Goal: Task Accomplishment & Management: Complete application form

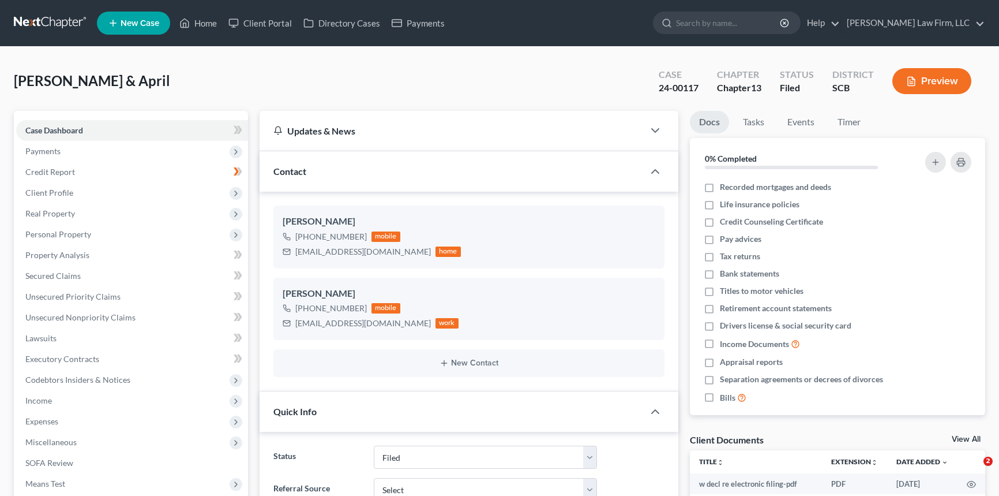
select select "2"
select select "0"
click at [65, 23] on link at bounding box center [51, 23] width 74 height 21
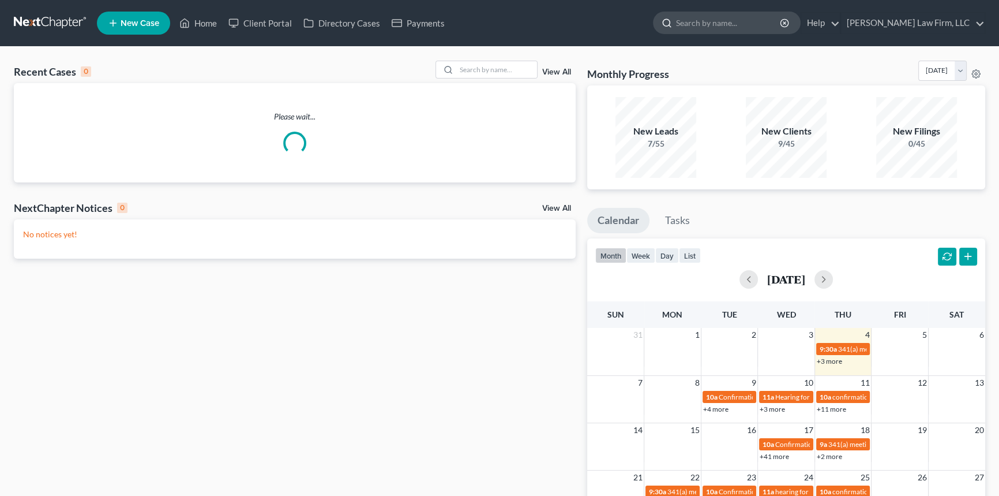
click at [752, 24] on input "search" at bounding box center [729, 22] width 106 height 21
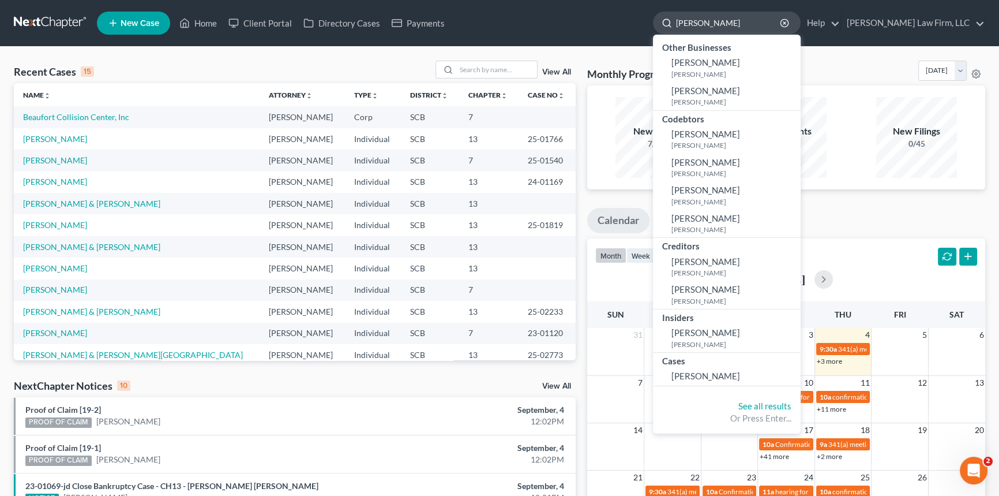
type input "WILENTZ"
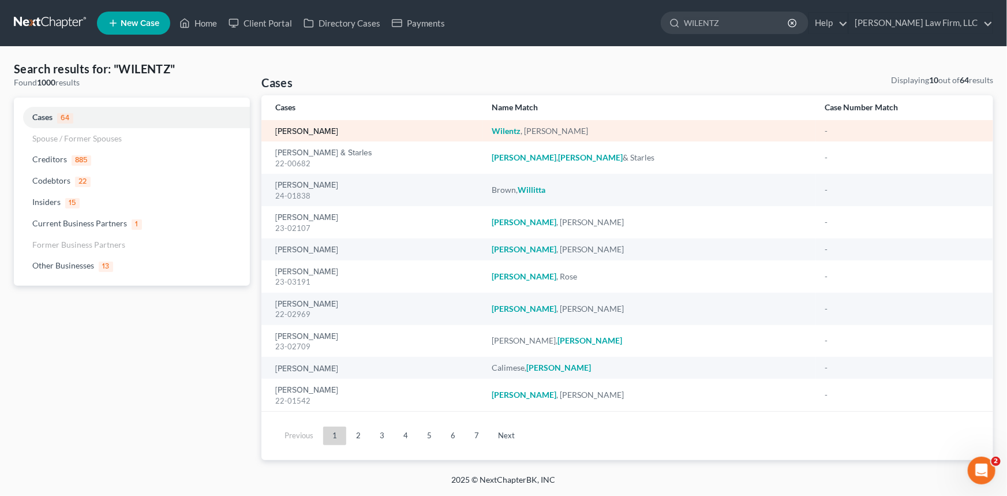
click at [294, 132] on link "Wilentz, Sandra" at bounding box center [306, 132] width 63 height 8
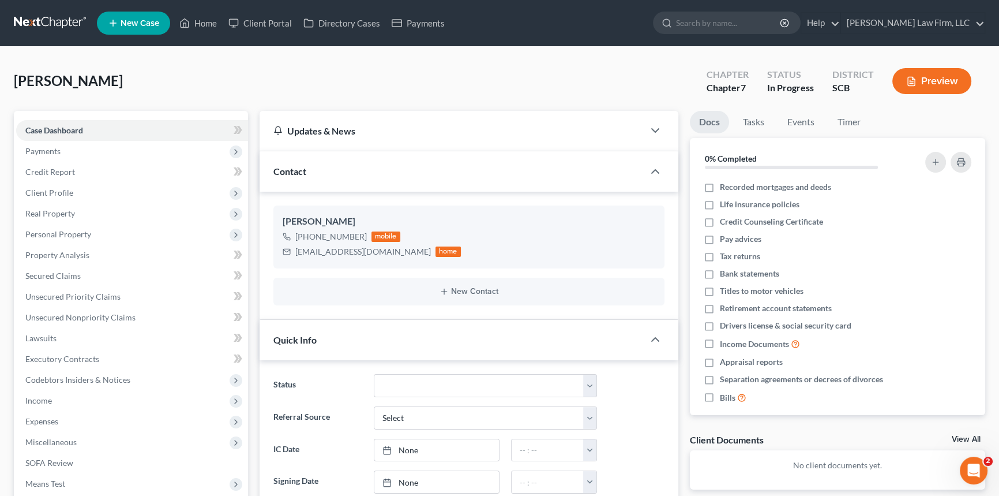
select select "1"
click at [74, 190] on span "Client Profile" at bounding box center [132, 192] width 232 height 21
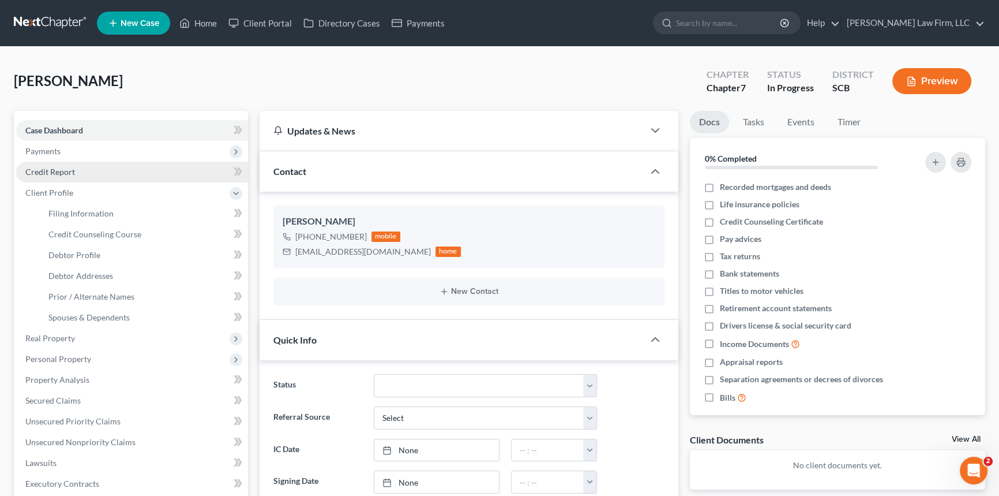
click at [68, 174] on span "Credit Report" at bounding box center [50, 172] width 50 height 10
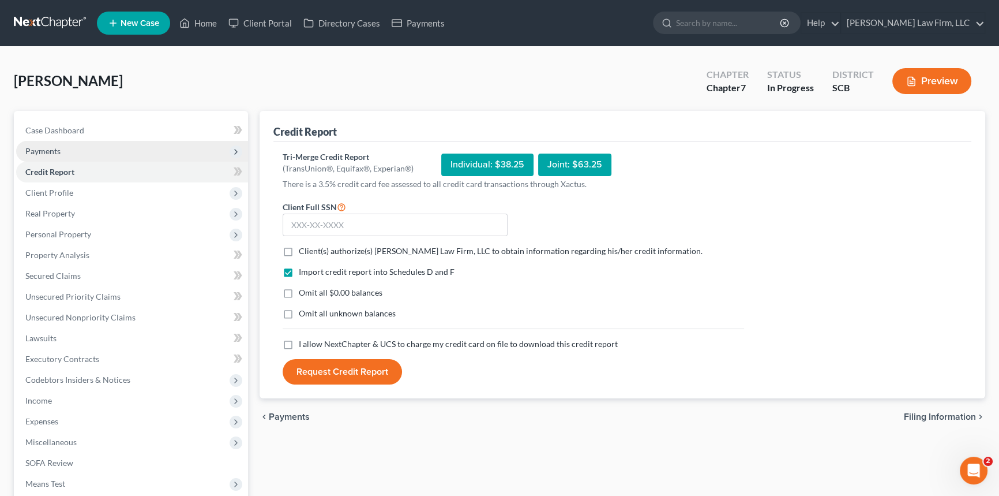
click at [61, 154] on span "Payments" at bounding box center [132, 151] width 232 height 21
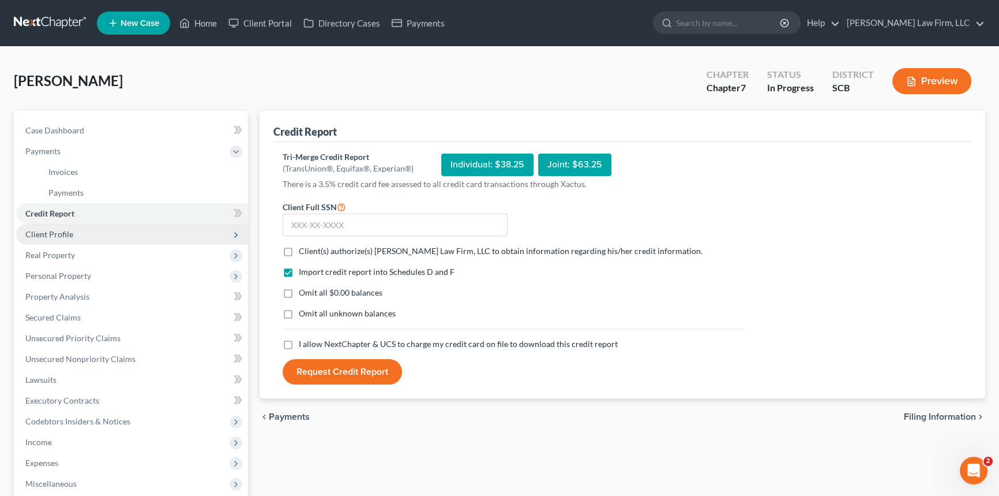
click at [69, 239] on span "Client Profile" at bounding box center [132, 234] width 232 height 21
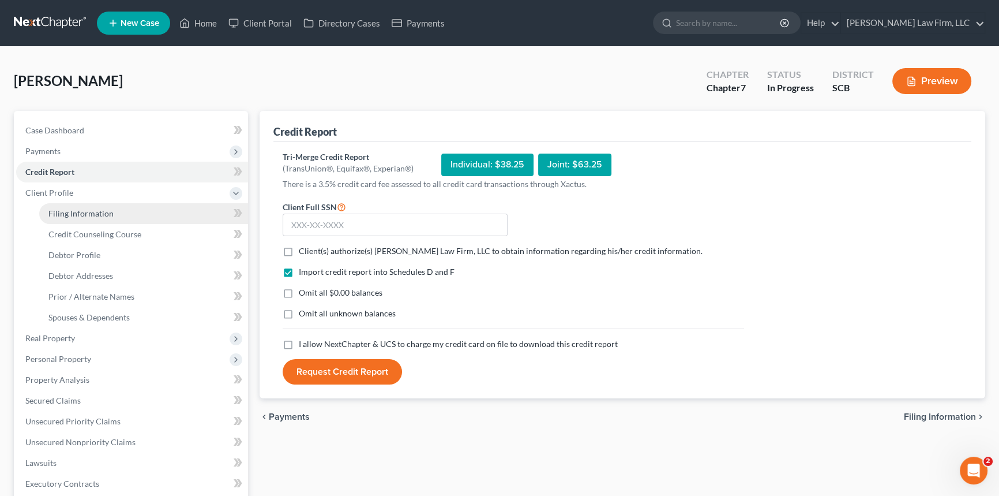
click at [95, 211] on span "Filing Information" at bounding box center [80, 213] width 65 height 10
select select "1"
select select "0"
select select "42"
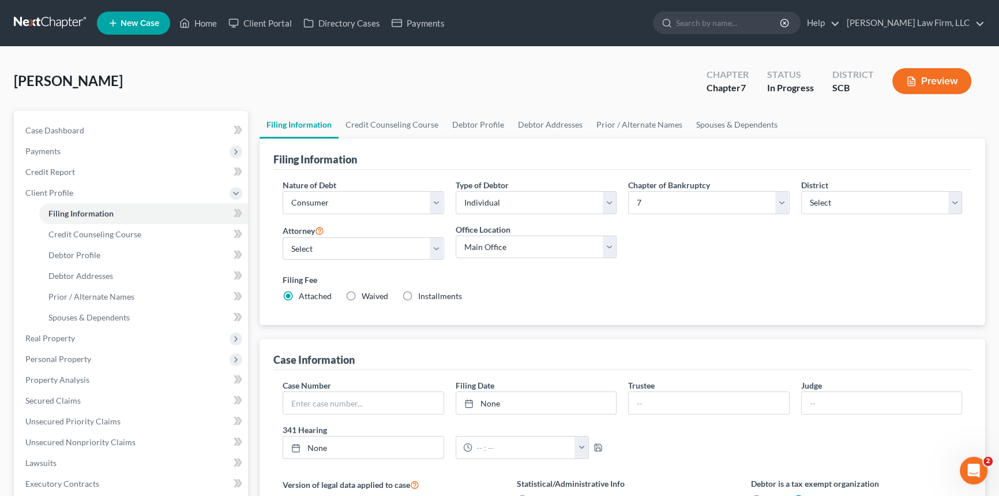
click at [56, 20] on link at bounding box center [51, 23] width 74 height 21
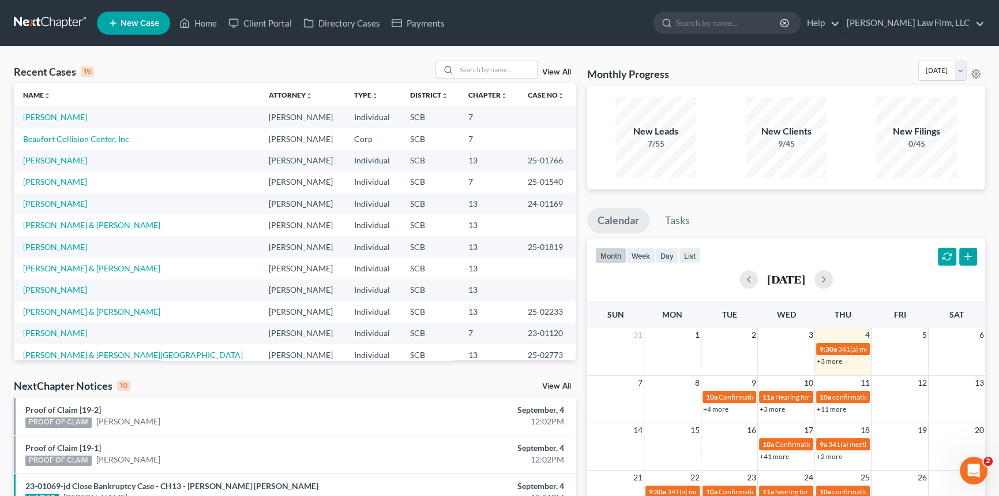
click at [58, 16] on link at bounding box center [51, 23] width 74 height 21
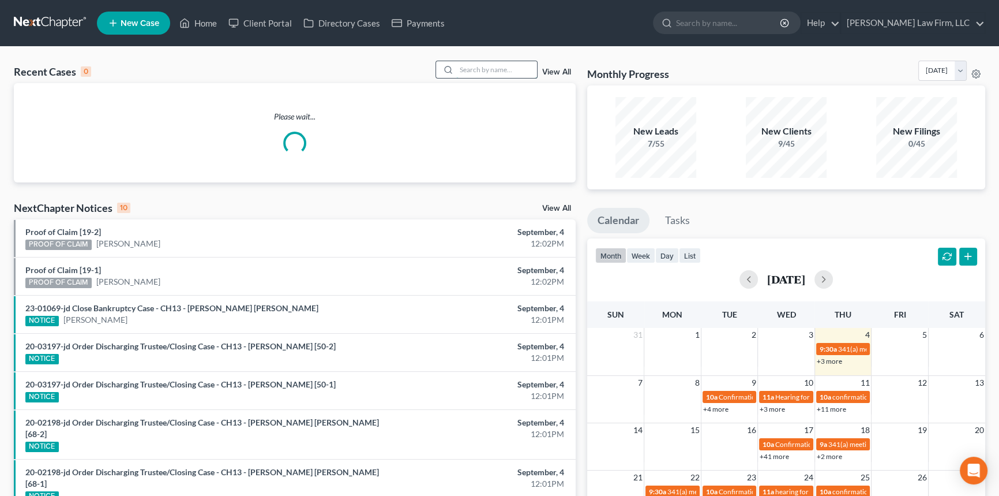
click at [474, 67] on input "search" at bounding box center [496, 69] width 81 height 17
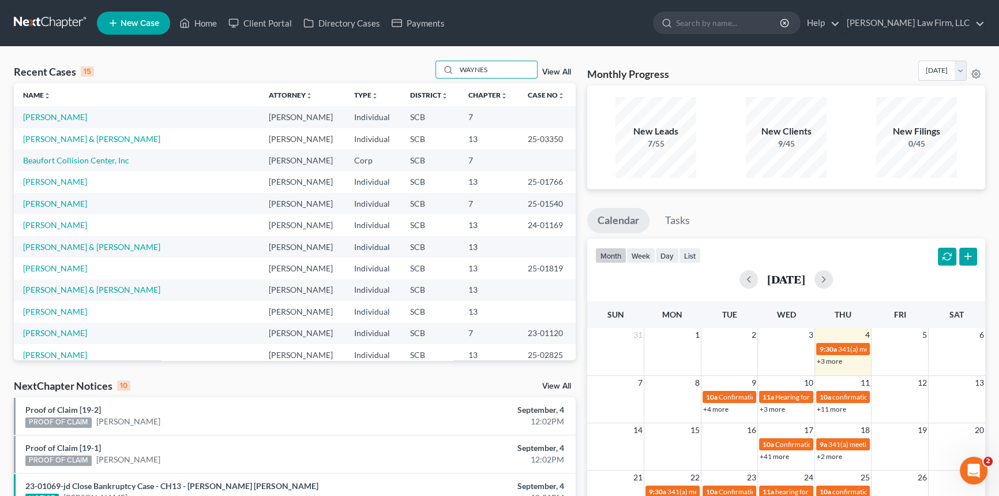
type input "WAYNES"
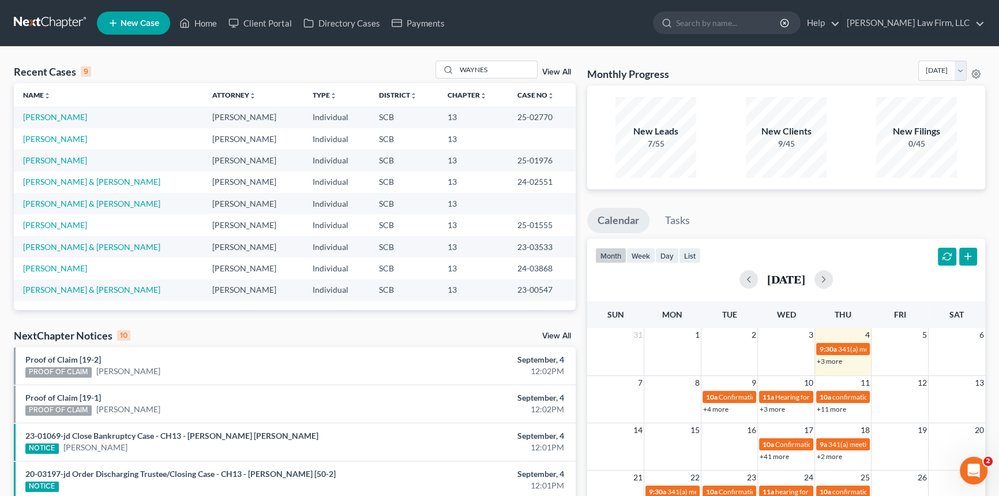
drag, startPoint x: 501, startPoint y: 59, endPoint x: 376, endPoint y: 73, distance: 125.4
click at [376, 72] on div "Recent Cases 9 WAYNES View All Name unfold_more expand_more expand_less Attorne…" at bounding box center [499, 415] width 999 height 736
drag, startPoint x: 490, startPoint y: 79, endPoint x: 352, endPoint y: 87, distance: 138.7
click at [352, 88] on div "Recent Cases 9 WAYNES View All Name unfold_more expand_more expand_less Attorne…" at bounding box center [295, 185] width 562 height 249
type input "amos"
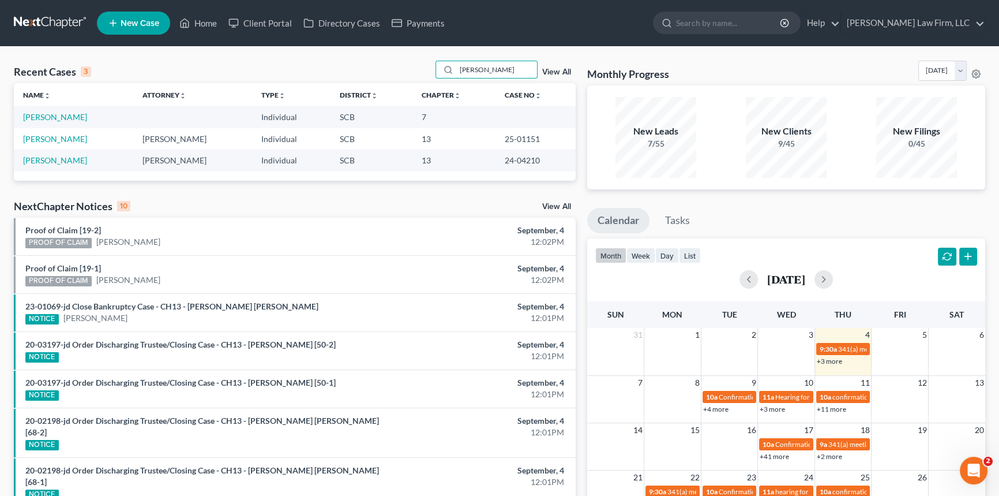
drag, startPoint x: 506, startPoint y: 66, endPoint x: 430, endPoint y: 85, distance: 78.5
click at [430, 85] on div "Recent Cases 3 amos View All Name unfold_more expand_more expand_less Attorney …" at bounding box center [295, 121] width 562 height 120
type input "amis"
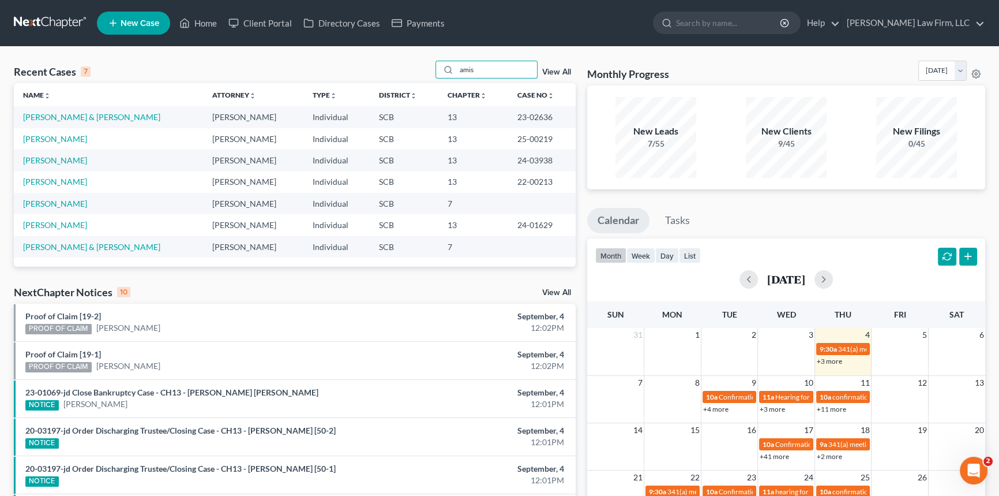
drag, startPoint x: 58, startPoint y: 9, endPoint x: 52, endPoint y: 17, distance: 9.5
click at [58, 10] on nav "Home New Case Client Portal Directory Cases Payments Meredith Law Firm, LLC leg…" at bounding box center [499, 23] width 999 height 46
click at [51, 20] on link at bounding box center [51, 23] width 74 height 21
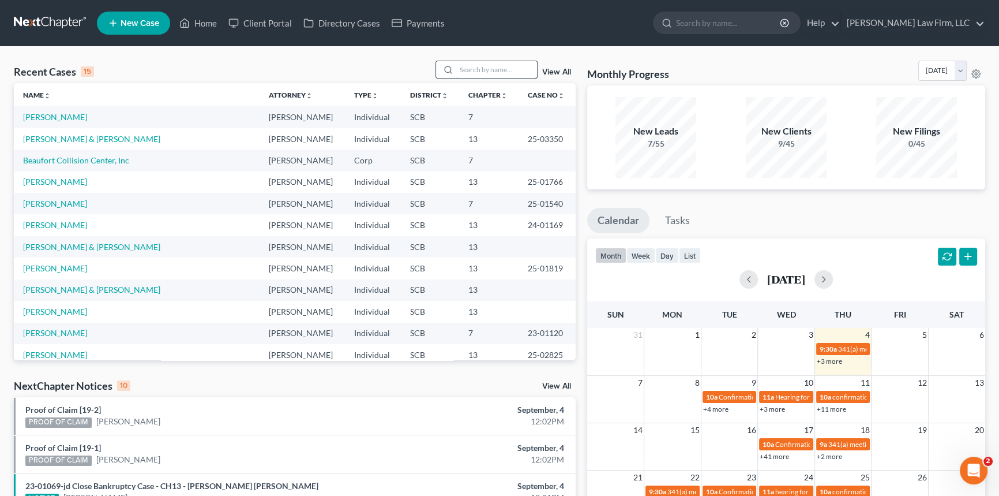
click at [507, 65] on input "search" at bounding box center [496, 69] width 81 height 17
type input "[PERSON_NAME]"
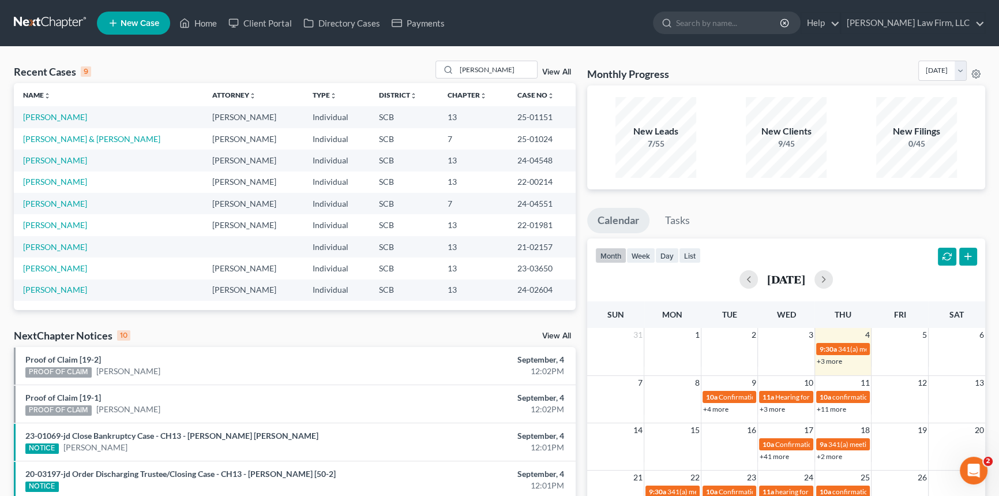
click at [68, 111] on td "[PERSON_NAME]" at bounding box center [108, 116] width 189 height 21
click at [69, 117] on link "[PERSON_NAME]" at bounding box center [55, 117] width 64 height 10
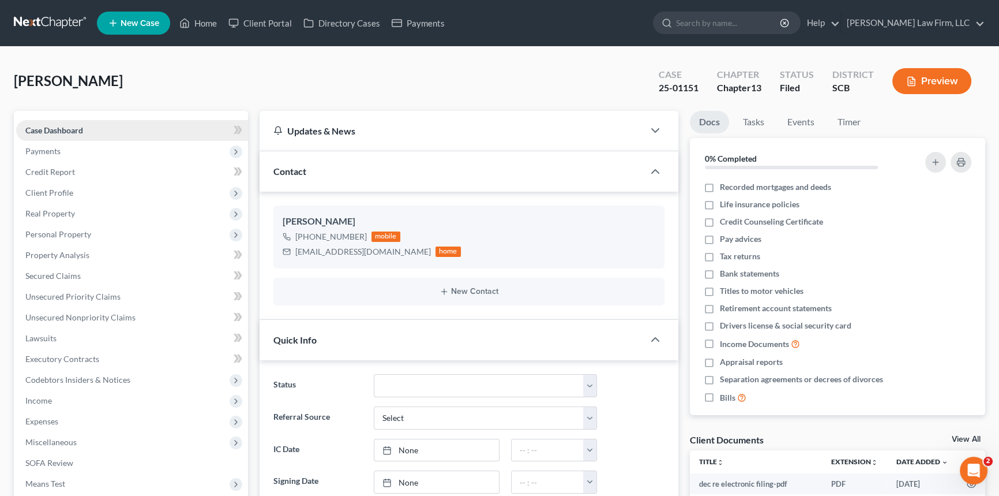
select select "0"
click at [24, 18] on link at bounding box center [51, 23] width 74 height 21
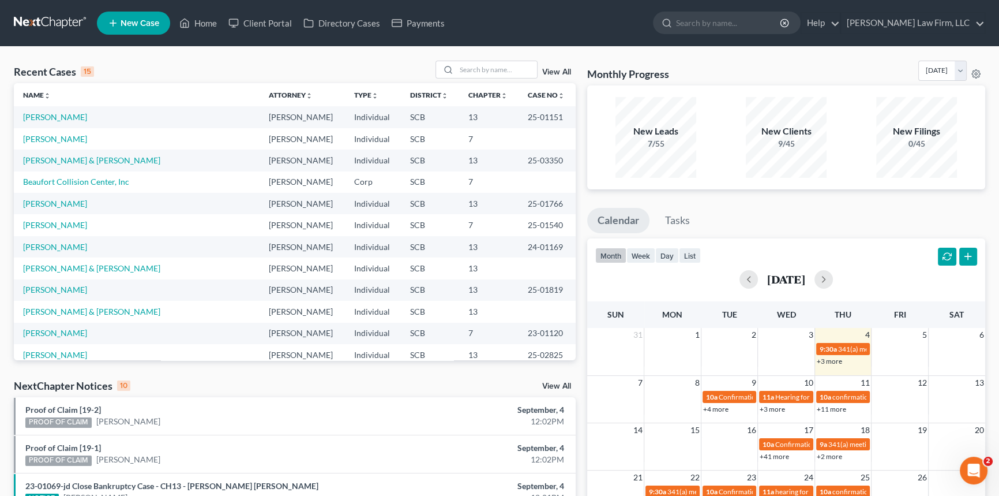
click at [62, 10] on nav "Home New Case Client Portal Directory Cases Payments [PERSON_NAME] Law Firm, LL…" at bounding box center [499, 23] width 999 height 46
click at [59, 18] on link at bounding box center [51, 23] width 74 height 21
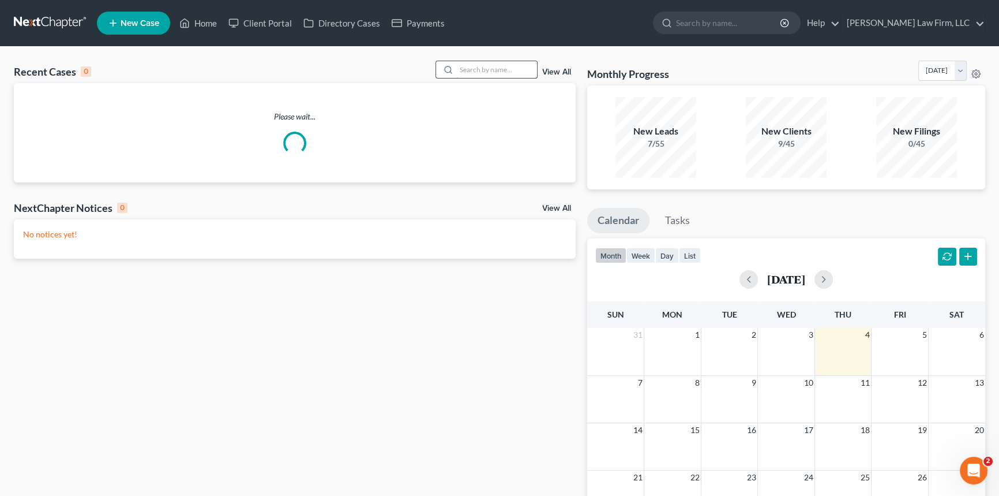
click at [463, 74] on input "search" at bounding box center [496, 69] width 81 height 17
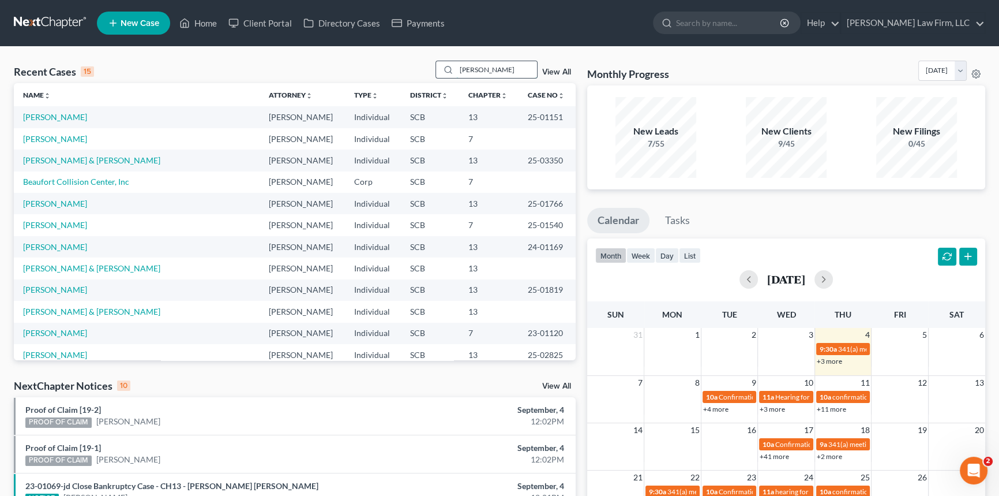
type input "williams"
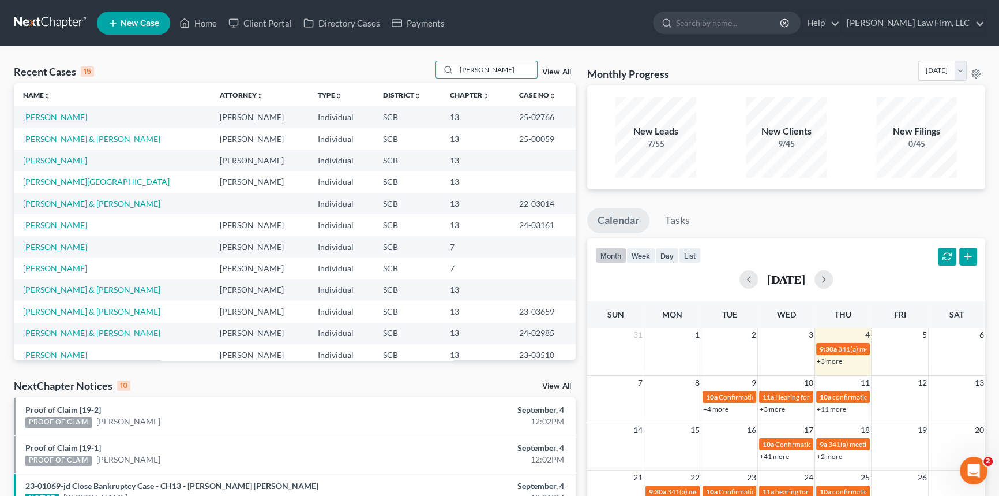
click at [65, 119] on link "Williams, Heidi" at bounding box center [55, 117] width 64 height 10
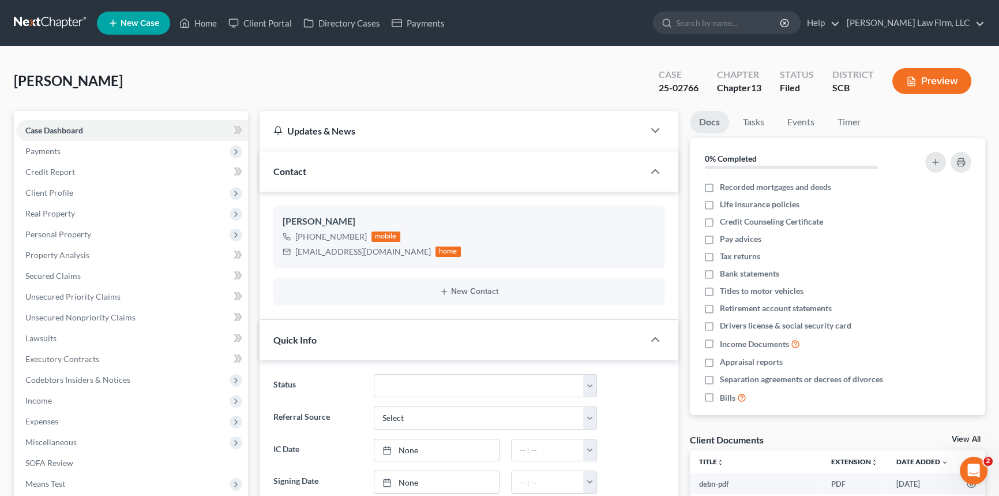
select select "0"
click at [42, 13] on link at bounding box center [51, 23] width 74 height 21
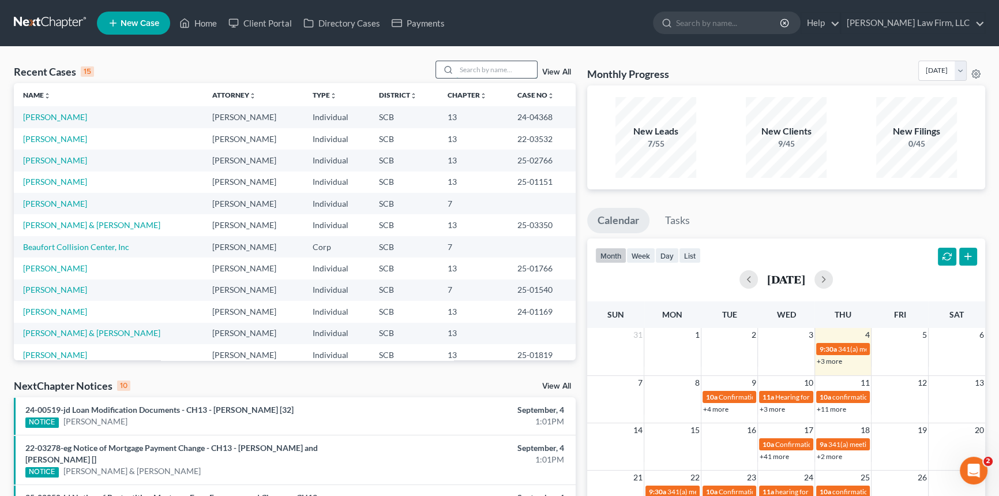
click at [456, 71] on input "search" at bounding box center [496, 69] width 81 height 17
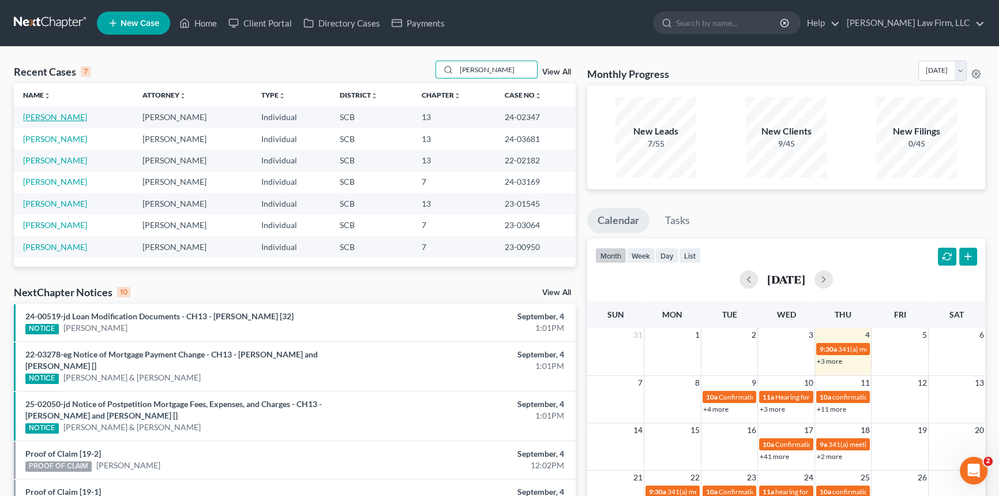
type input "[PERSON_NAME]"
click at [53, 116] on link "Sanders, Cynthia" at bounding box center [55, 117] width 64 height 10
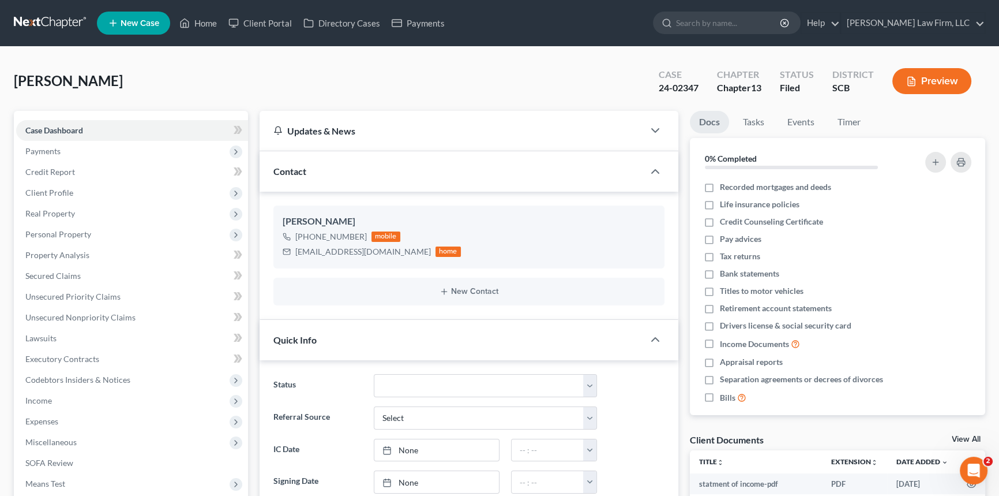
scroll to position [1391, 0]
select select "0"
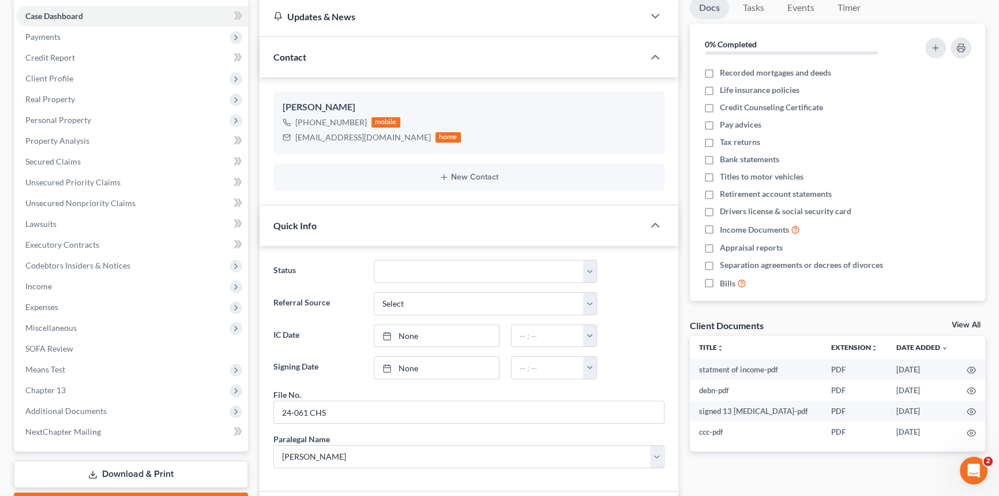
scroll to position [0, 0]
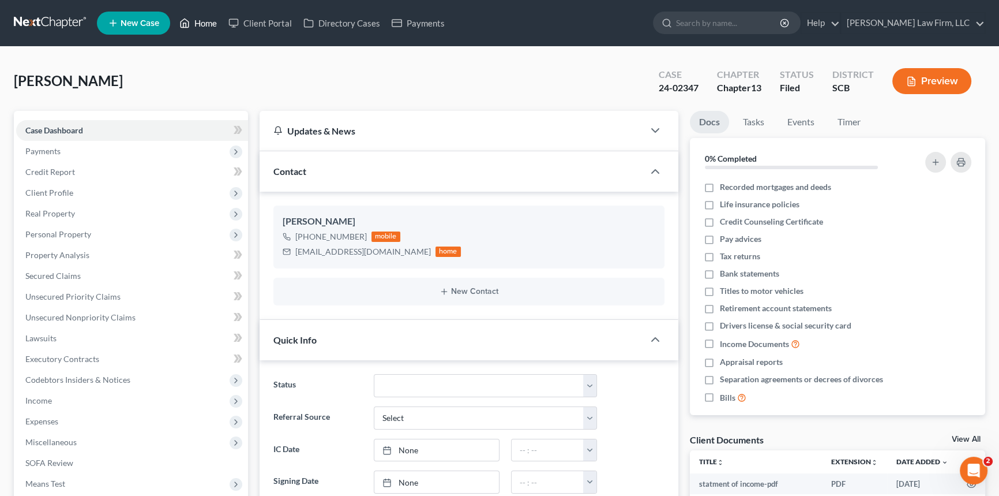
click at [200, 23] on link "Home" at bounding box center [198, 23] width 49 height 21
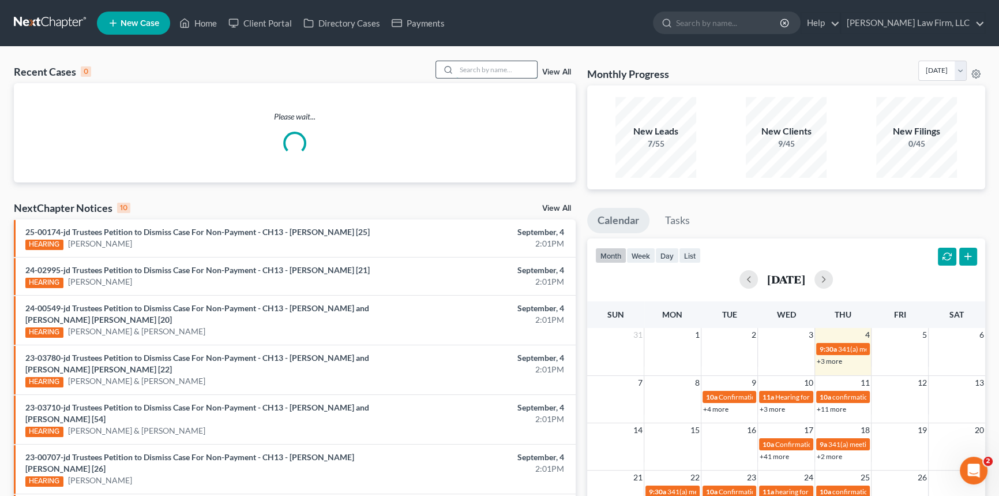
click at [465, 66] on input "search" at bounding box center [496, 69] width 81 height 17
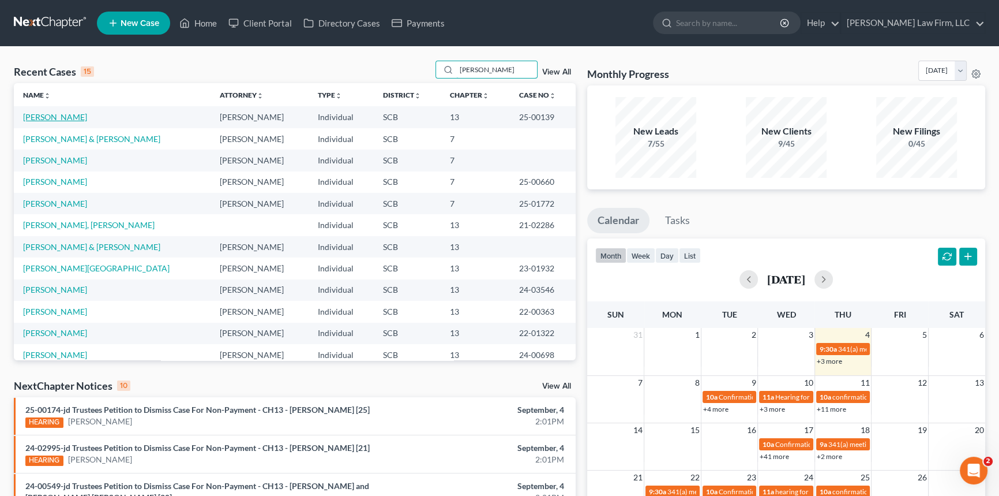
type input "Johnson"
click at [72, 114] on link "[PERSON_NAME]" at bounding box center [55, 117] width 64 height 10
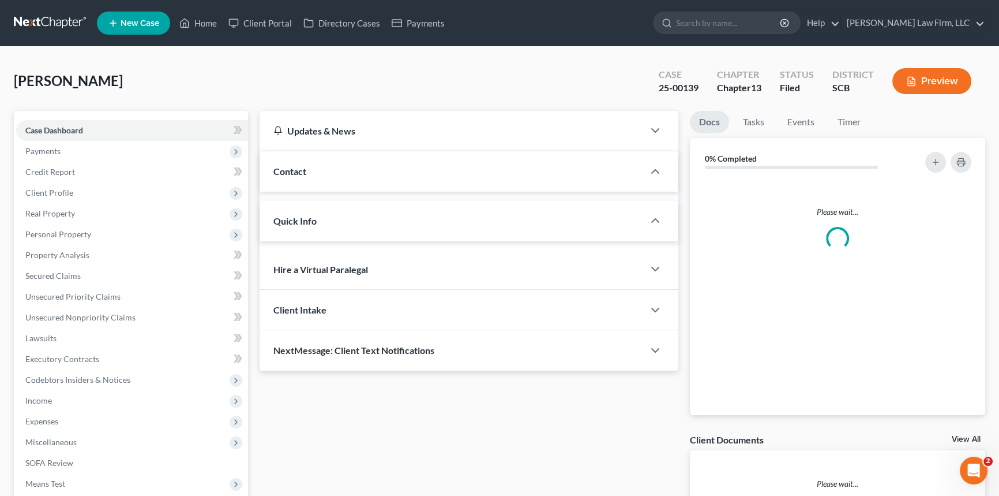
select select "3"
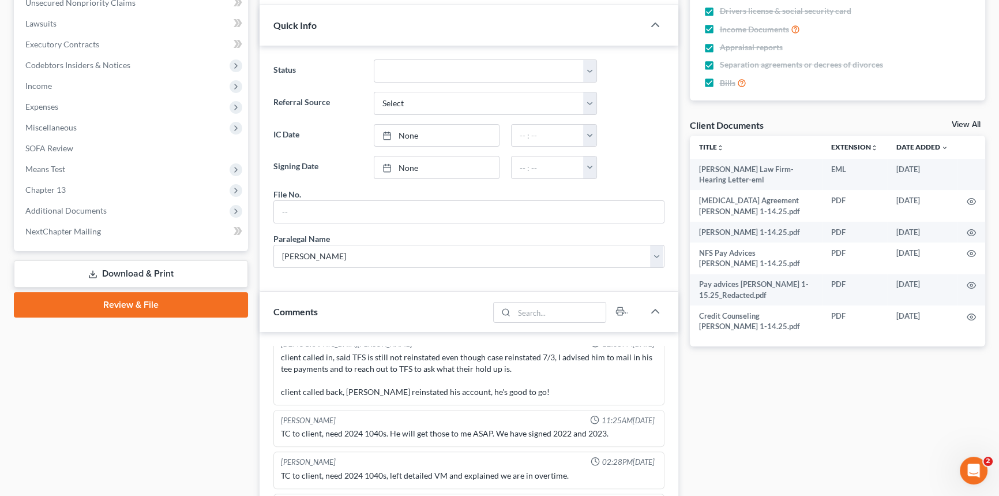
scroll to position [157, 0]
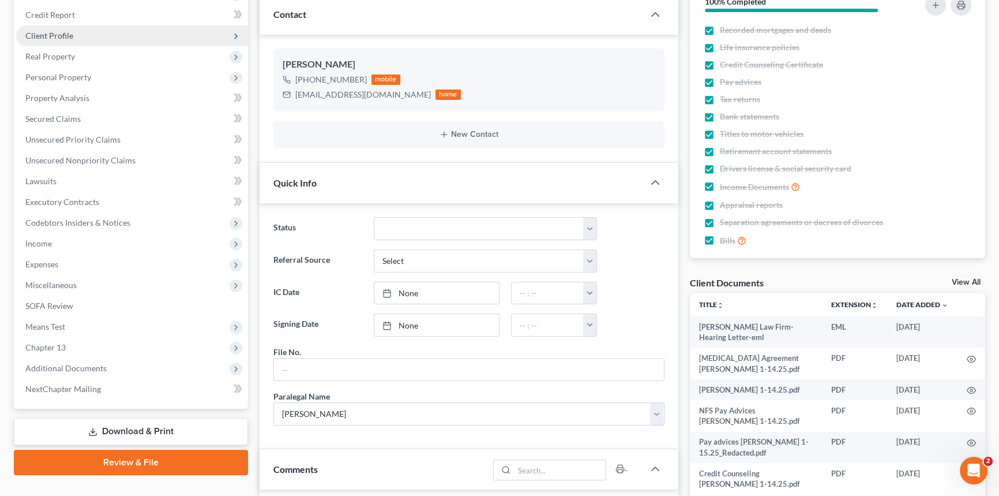
click at [54, 31] on span "Client Profile" at bounding box center [49, 36] width 48 height 10
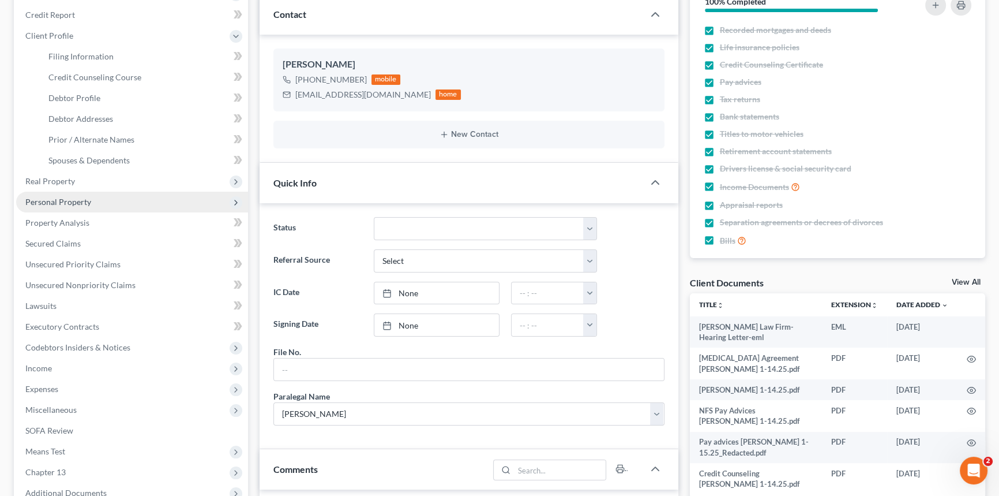
click at [50, 197] on span "Personal Property" at bounding box center [58, 202] width 66 height 10
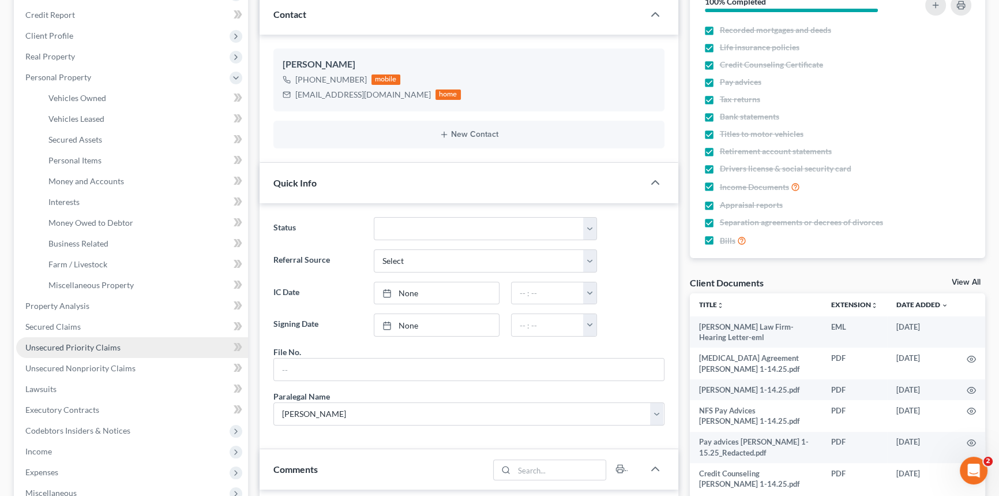
click at [48, 342] on span "Unsecured Priority Claims" at bounding box center [72, 347] width 95 height 10
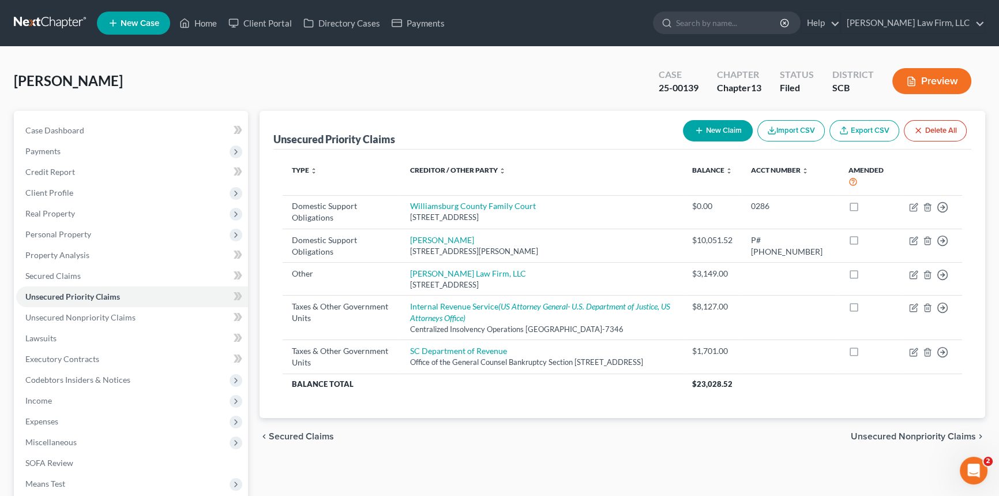
click at [63, 14] on link at bounding box center [51, 23] width 74 height 21
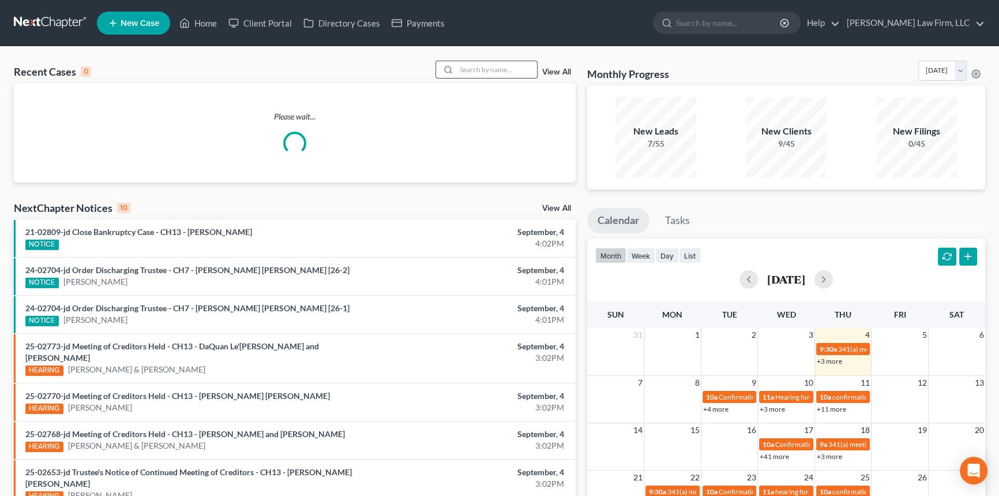
click at [485, 69] on input "search" at bounding box center [496, 69] width 81 height 17
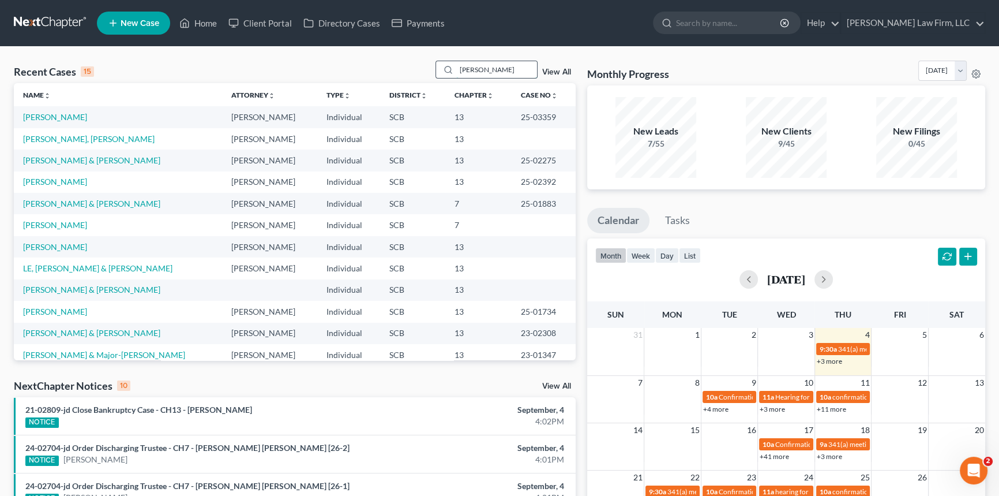
type input "[PERSON_NAME]"
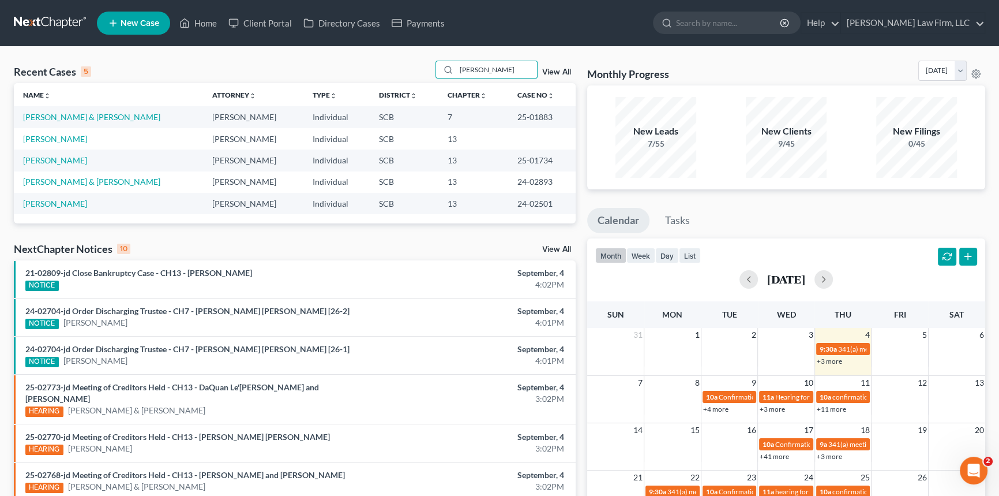
click at [59, 208] on td "[PERSON_NAME]" at bounding box center [108, 203] width 189 height 21
click at [62, 205] on link "[PERSON_NAME]" at bounding box center [55, 203] width 64 height 10
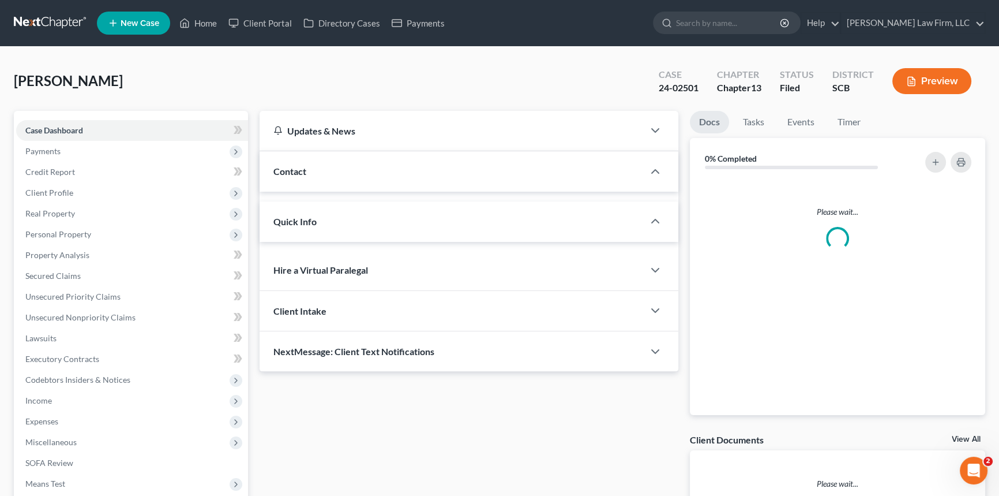
select select "1"
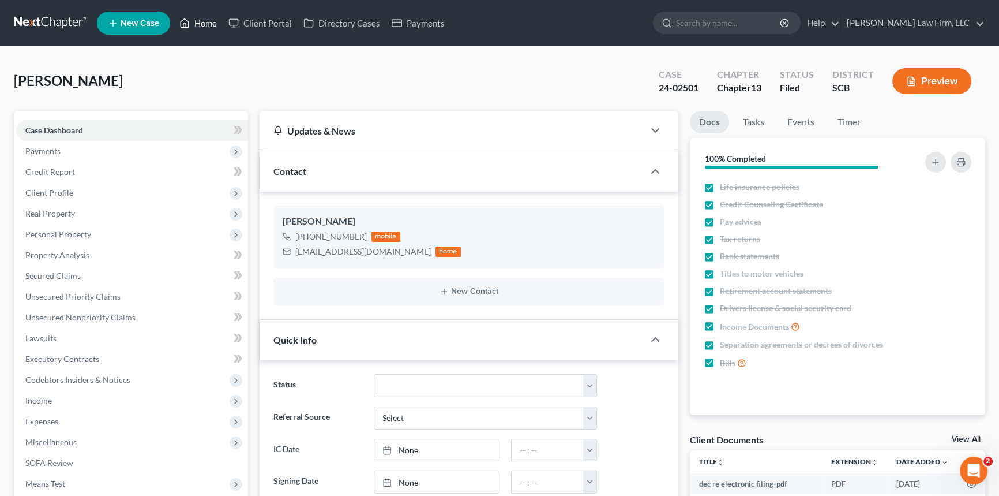
click at [205, 16] on link "Home" at bounding box center [198, 23] width 49 height 21
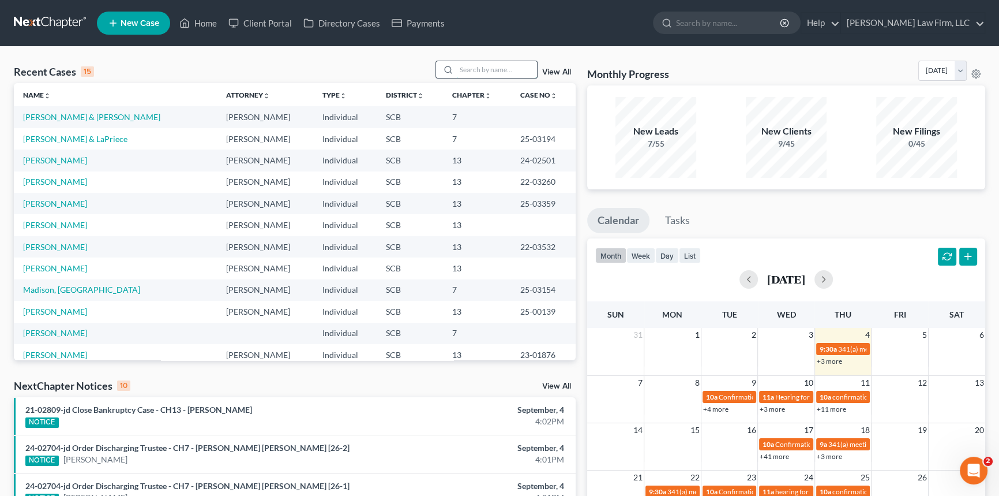
click at [463, 68] on input "search" at bounding box center [496, 69] width 81 height 17
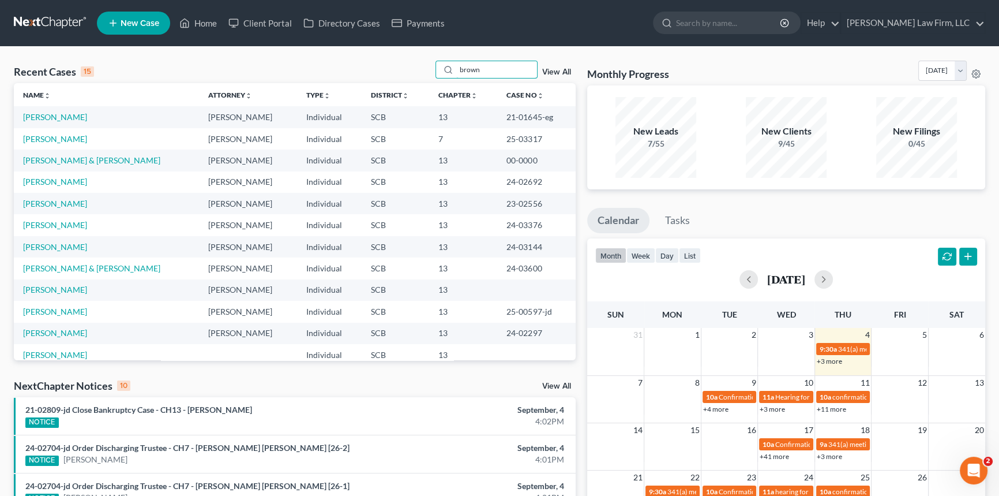
type input "brown"
click at [130, 21] on span "New Case" at bounding box center [140, 23] width 39 height 9
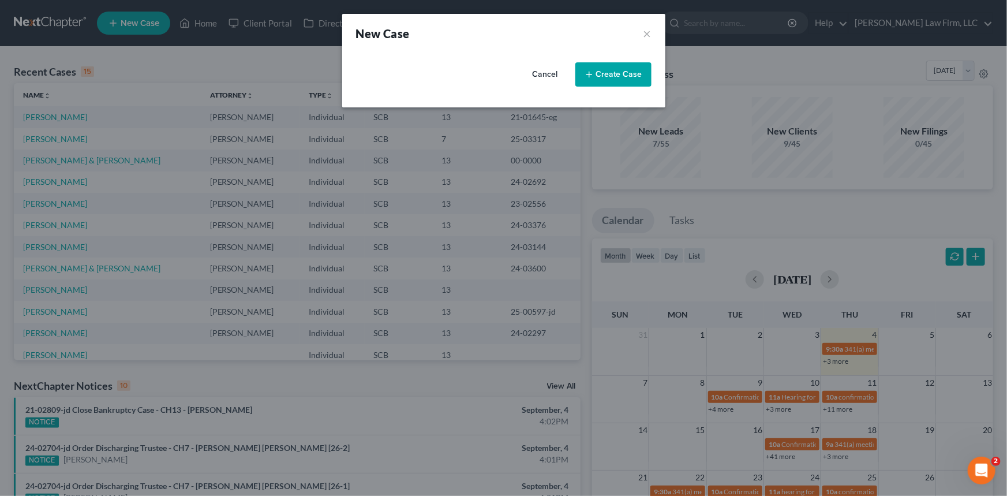
select select "72"
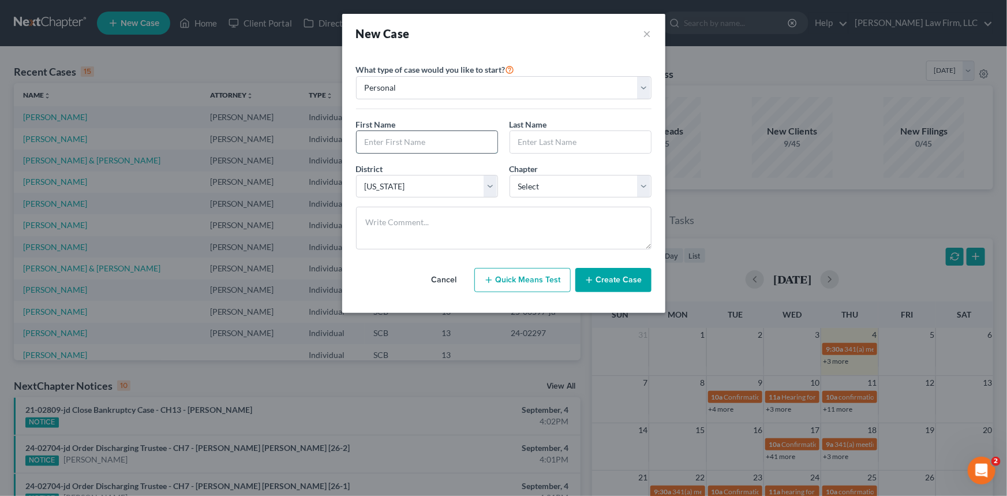
click at [374, 139] on input "text" at bounding box center [427, 142] width 141 height 22
type input "J"
type input "[PERSON_NAME]"
type input "Brown"
click at [643, 187] on select "Select 7 11 12 13" at bounding box center [581, 186] width 142 height 23
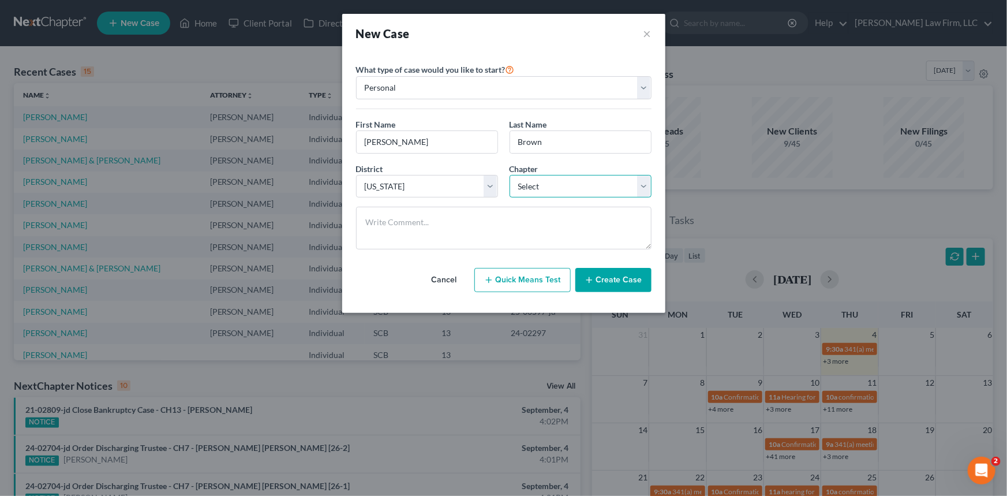
select select "3"
click at [510, 175] on select "Select 7 11 12 13" at bounding box center [581, 186] width 142 height 23
click at [615, 276] on button "Create Case" at bounding box center [613, 280] width 76 height 24
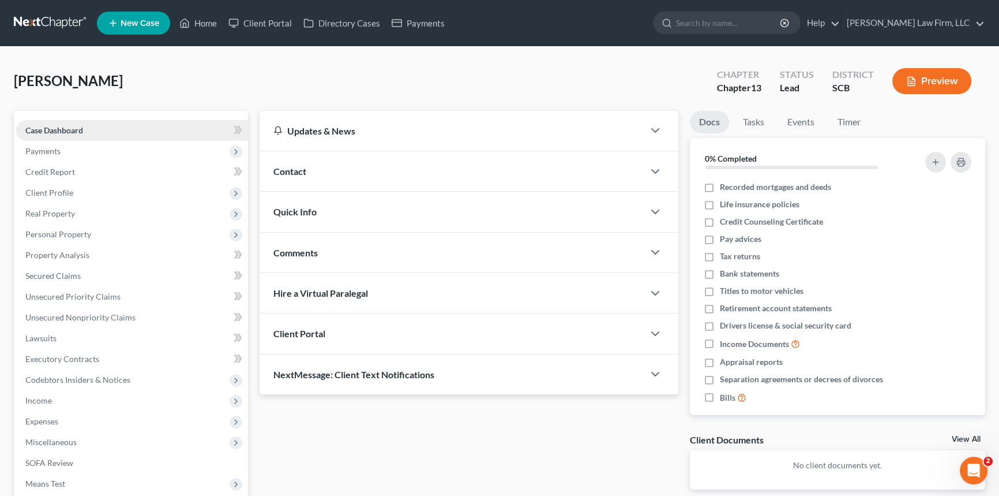
click at [57, 126] on span "Case Dashboard" at bounding box center [54, 130] width 58 height 10
click at [301, 168] on span "Contact" at bounding box center [290, 171] width 33 height 11
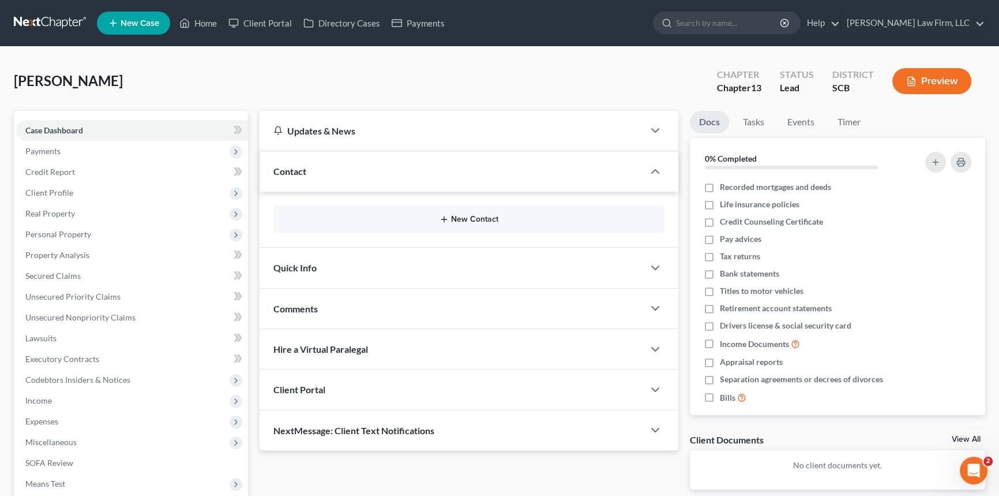
click at [467, 216] on button "New Contact" at bounding box center [469, 219] width 373 height 9
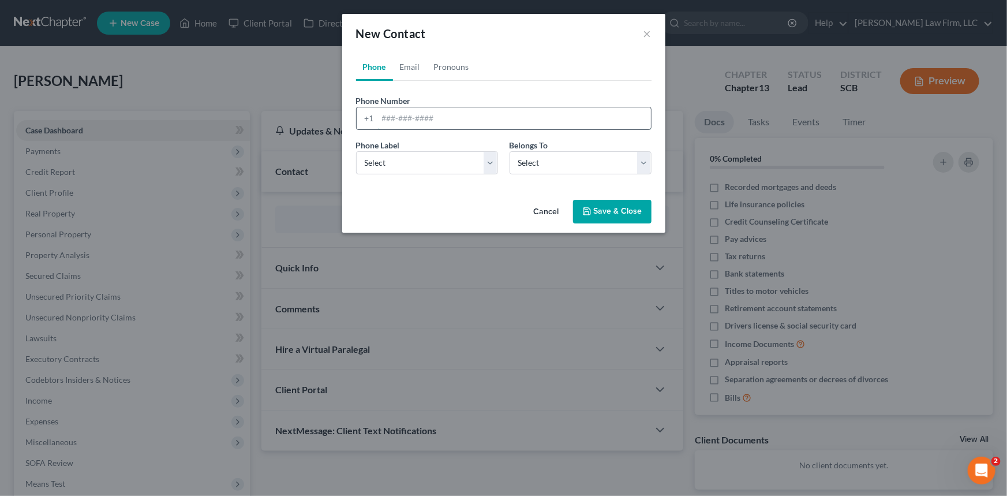
click at [385, 115] on input "tel" at bounding box center [514, 118] width 273 height 22
type input "[PHONE_NUMBER]"
click at [369, 167] on select "Select Mobile Home Work Other" at bounding box center [427, 162] width 142 height 23
click at [410, 64] on link "Email" at bounding box center [410, 67] width 34 height 28
click at [386, 117] on input "email" at bounding box center [514, 118] width 273 height 22
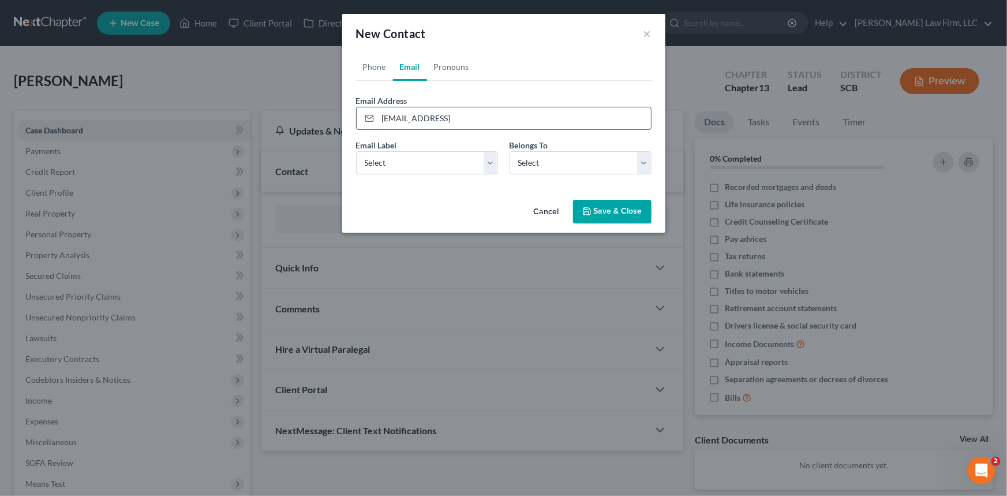
click at [477, 119] on input "[EMAIL_ADDRESS]" at bounding box center [514, 118] width 273 height 22
type input "[EMAIL_ADDRESS][DOMAIN_NAME]"
click at [381, 158] on select "Select Home Work Other" at bounding box center [427, 162] width 142 height 23
click at [356, 151] on select "Select Home Work Other" at bounding box center [427, 162] width 142 height 23
click at [576, 163] on select "Select Client Other" at bounding box center [581, 162] width 142 height 23
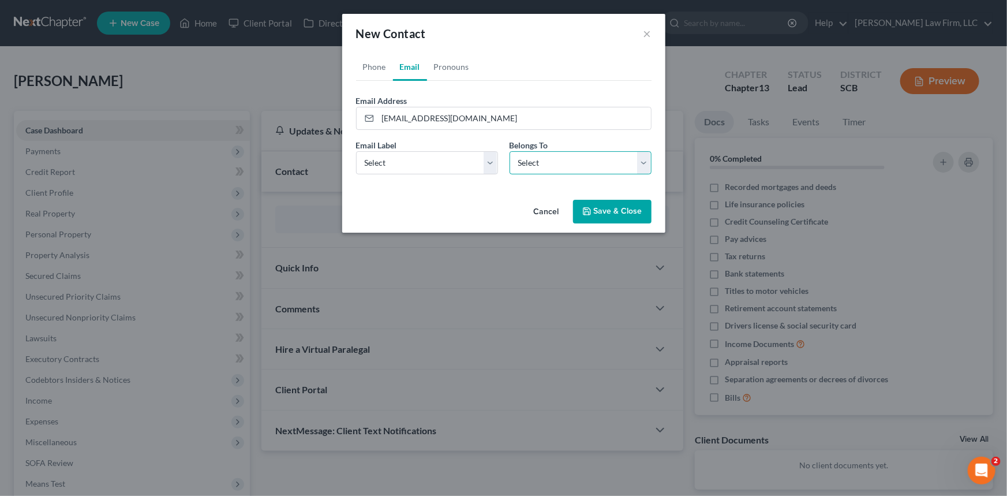
select select "0"
click at [510, 151] on select "Select Client Other" at bounding box center [581, 162] width 142 height 23
click at [606, 211] on button "Save & Close" at bounding box center [612, 212] width 78 height 24
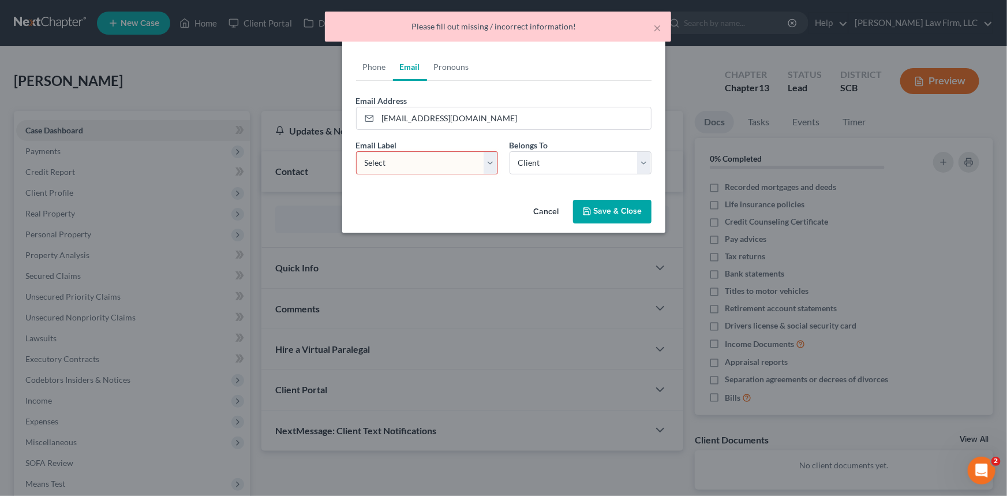
click at [416, 156] on select "Select Home Work Other" at bounding box center [427, 162] width 142 height 23
select select "0"
click at [356, 151] on select "Select Home Work Other" at bounding box center [427, 162] width 142 height 23
click at [608, 209] on button "Save & Close" at bounding box center [612, 212] width 78 height 24
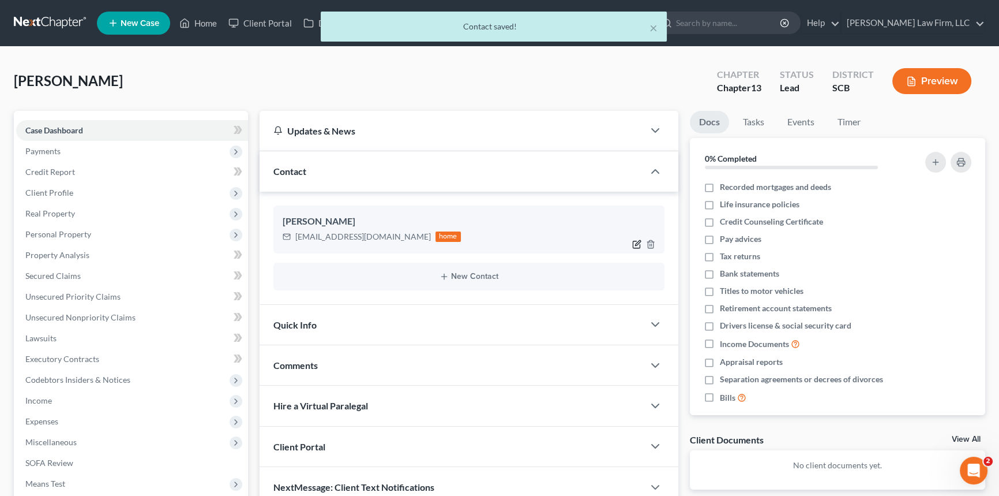
click at [635, 237] on div at bounding box center [646, 244] width 37 height 18
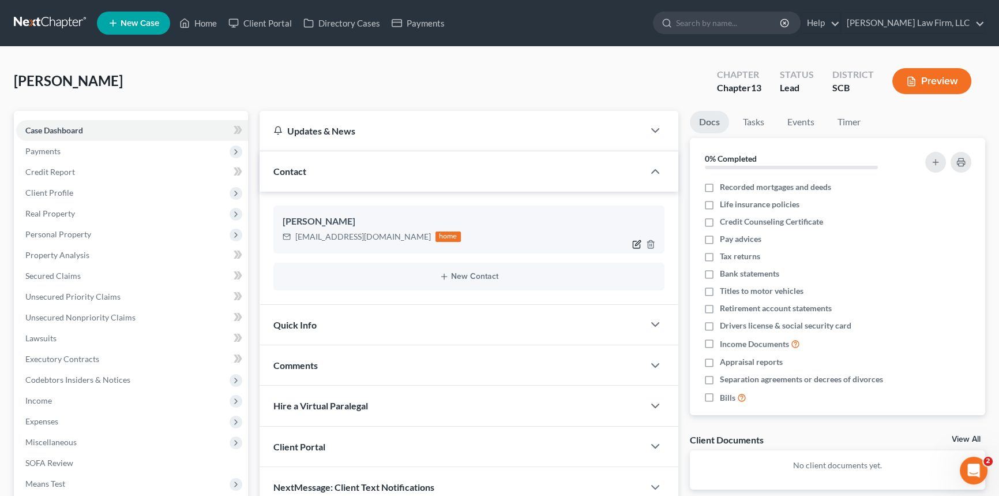
click at [635, 241] on icon "button" at bounding box center [636, 244] width 7 height 7
select select "0"
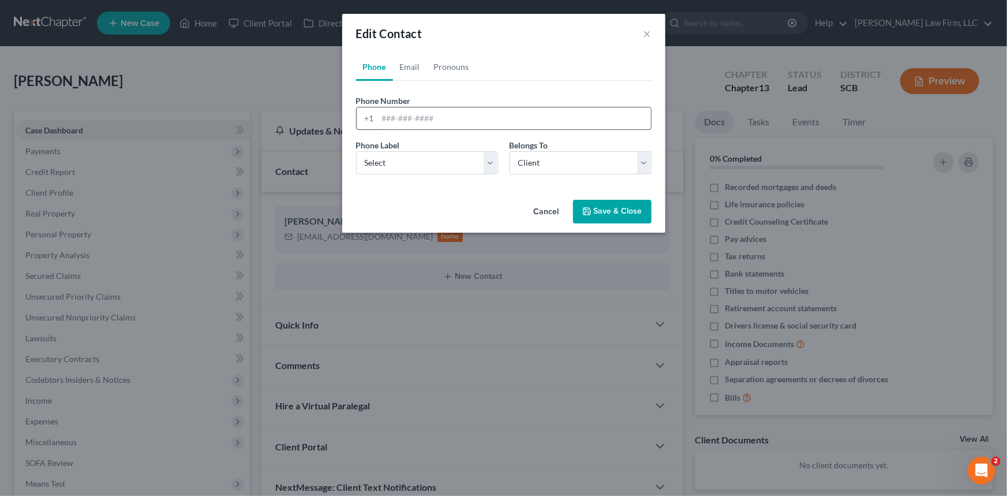
click at [379, 112] on input "tel" at bounding box center [514, 118] width 273 height 22
type input "[PHONE_NUMBER]"
click at [420, 155] on select "Select Mobile Home Work Other" at bounding box center [427, 162] width 142 height 23
select select "0"
click at [356, 151] on select "Select Mobile Home Work Other" at bounding box center [427, 162] width 142 height 23
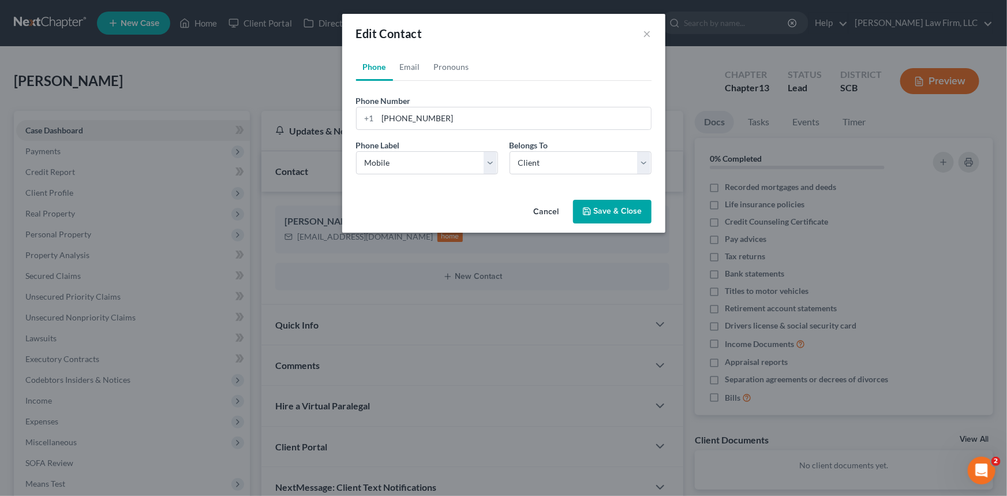
click at [621, 207] on button "Save & Close" at bounding box center [612, 212] width 78 height 24
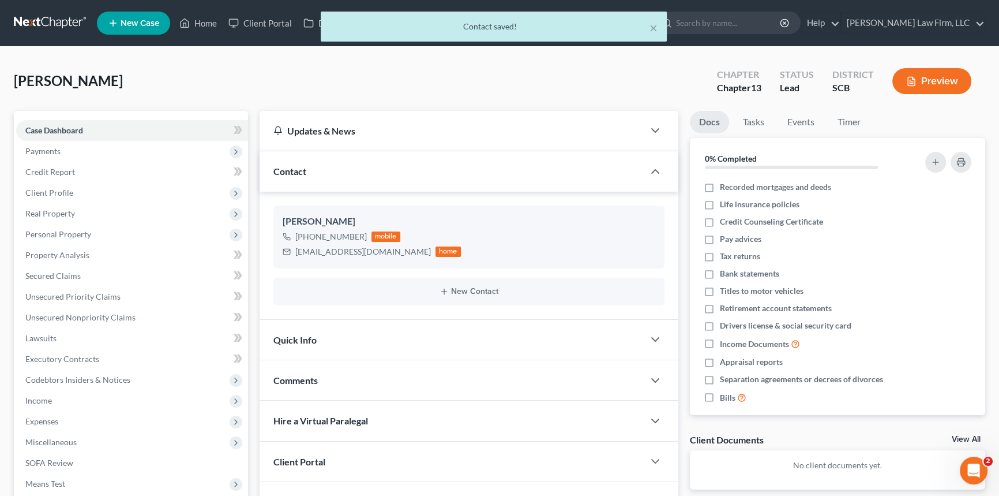
click at [299, 338] on span "Quick Info" at bounding box center [295, 339] width 43 height 11
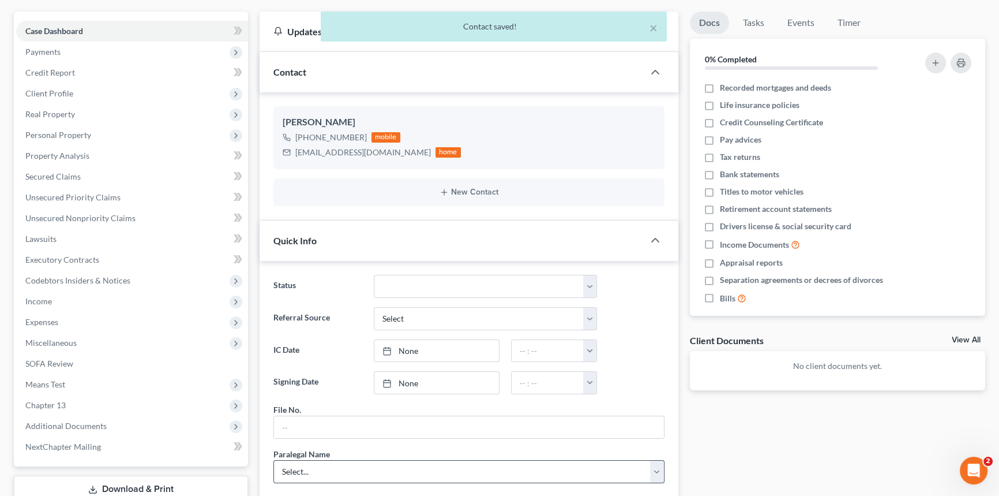
scroll to position [157, 0]
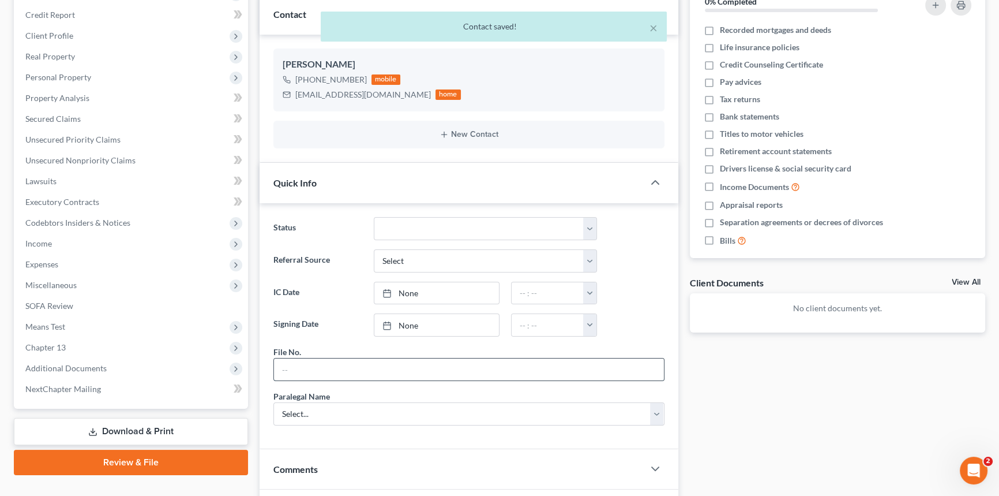
click at [284, 366] on input "text" at bounding box center [469, 369] width 390 height 22
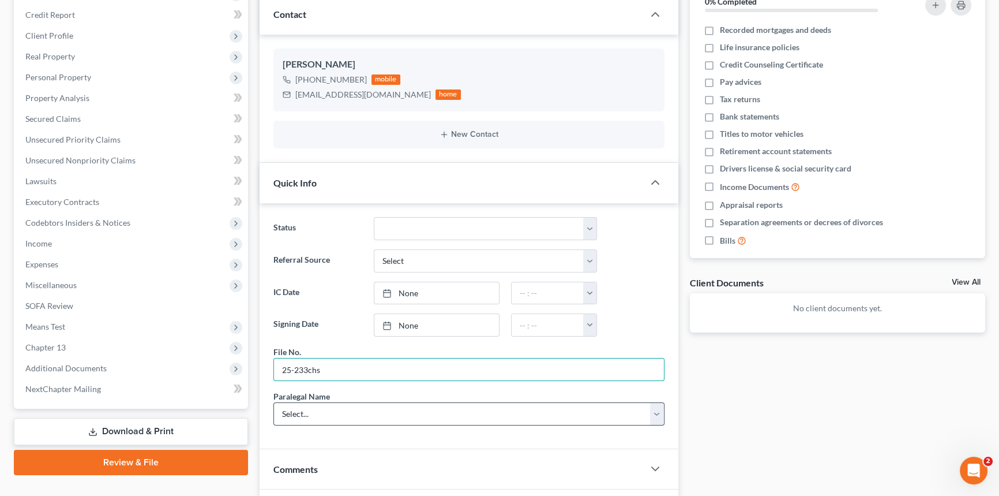
type input "25-233chs"
click at [310, 410] on select "Select... [PERSON_NAME] [PERSON_NAME] [PERSON_NAME] [PERSON_NAME]" at bounding box center [469, 413] width 391 height 23
select select "0"
click at [274, 402] on select "Select... [PERSON_NAME] [PERSON_NAME] [PERSON_NAME] [PERSON_NAME]" at bounding box center [469, 413] width 391 height 23
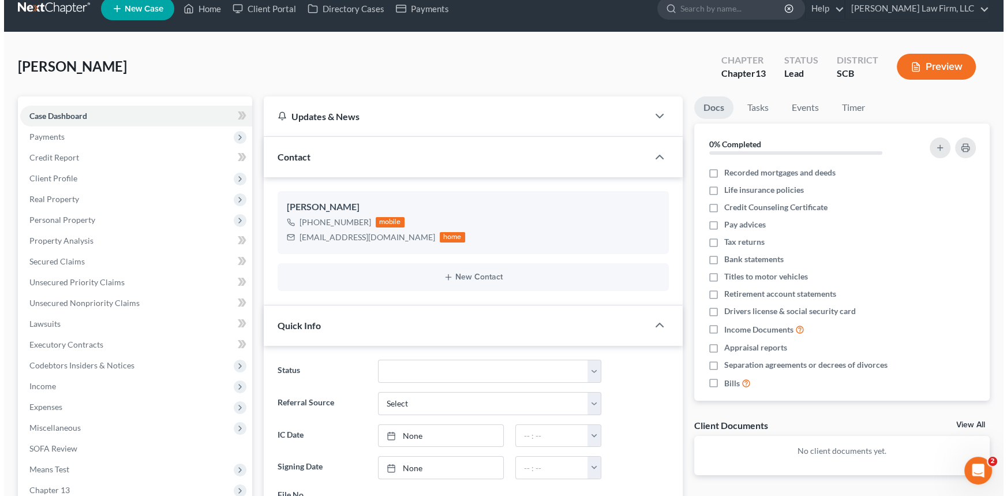
scroll to position [0, 0]
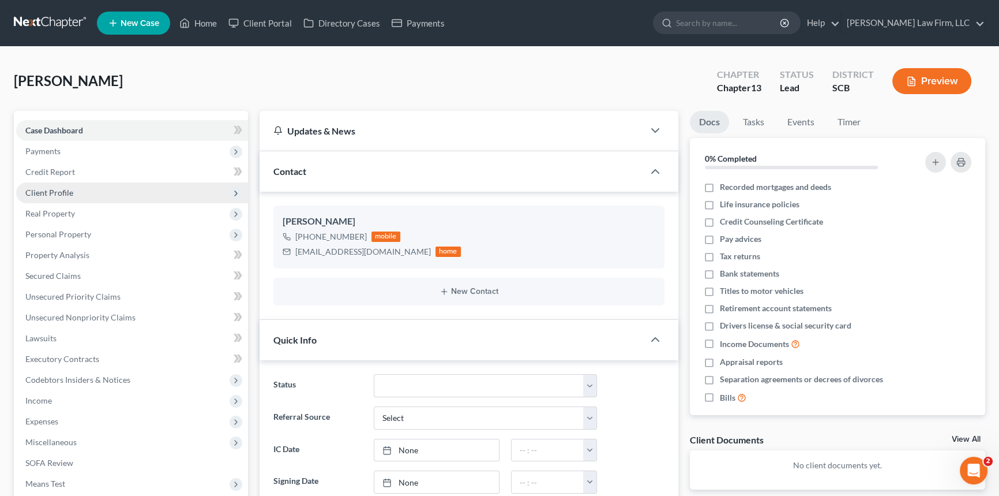
click at [51, 188] on span "Client Profile" at bounding box center [49, 193] width 48 height 10
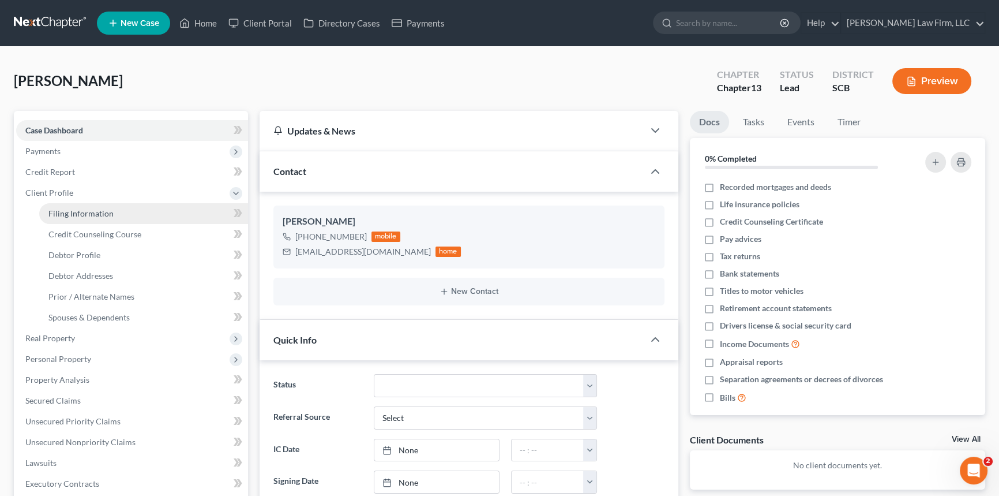
click at [77, 211] on span "Filing Information" at bounding box center [80, 213] width 65 height 10
select select "1"
select select "0"
select select "3"
select select "72"
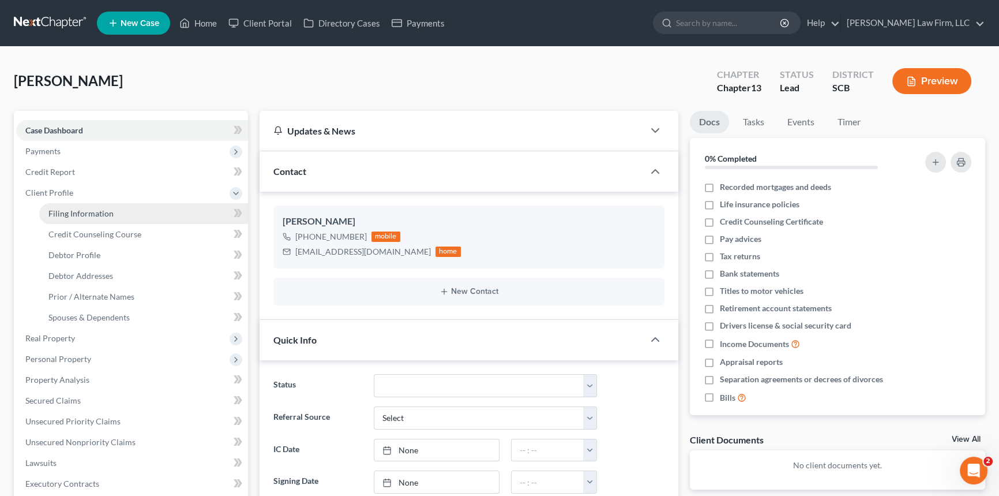
select select "42"
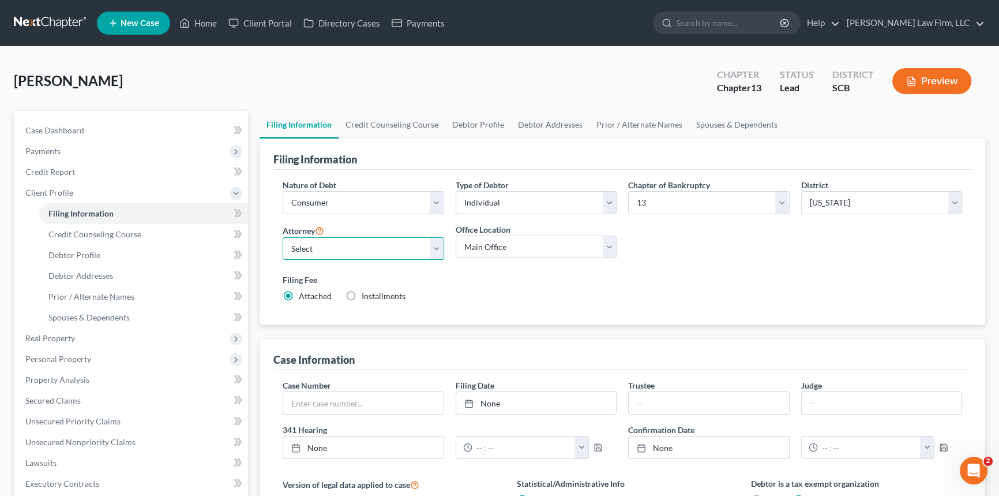
click at [435, 248] on select "Select [PERSON_NAME] - SCB [PERSON_NAME] - SCB" at bounding box center [364, 248] width 162 height 23
select select "0"
click at [283, 237] on select "Select [PERSON_NAME] - SCB [PERSON_NAME] - SCB" at bounding box center [364, 248] width 162 height 23
click at [82, 250] on span "Debtor Profile" at bounding box center [74, 255] width 52 height 10
select select "0"
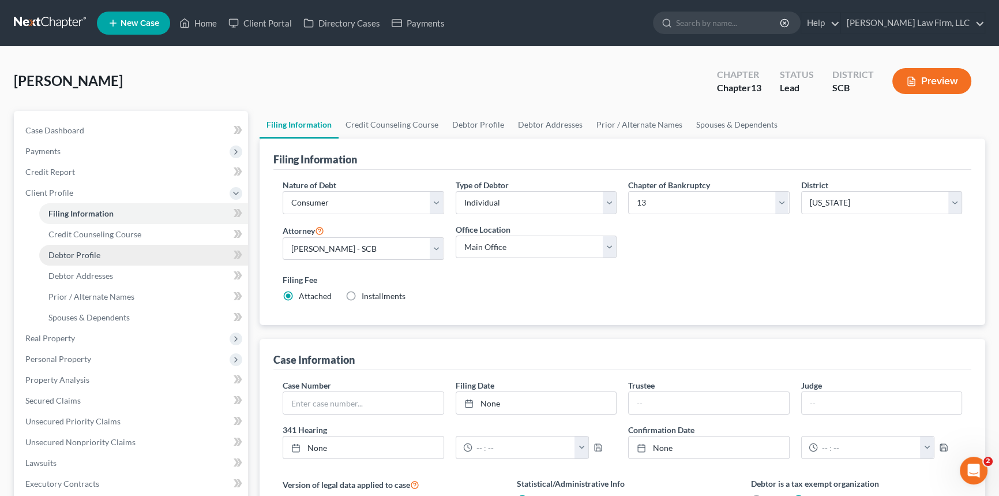
select select "0"
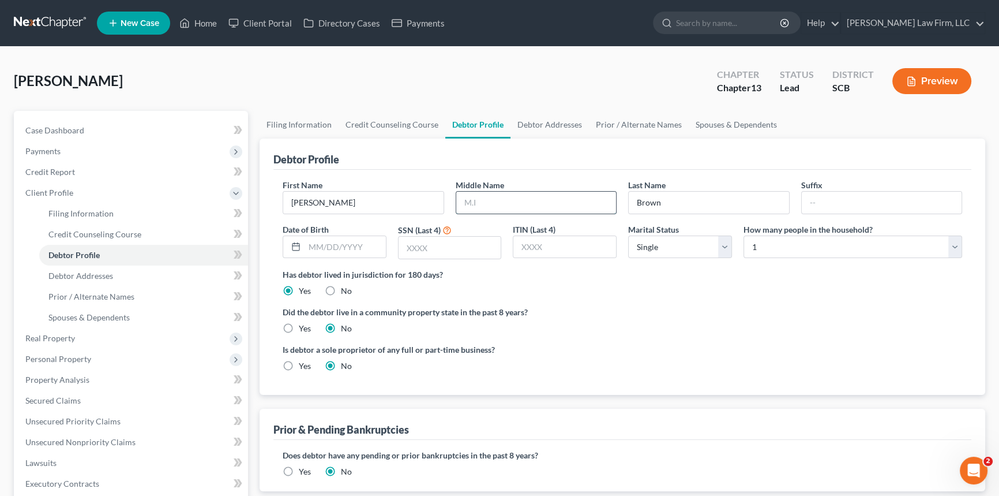
click at [496, 208] on input "text" at bounding box center [536, 203] width 160 height 22
type input "[PERSON_NAME]"
drag, startPoint x: 63, startPoint y: 274, endPoint x: 116, endPoint y: 263, distance: 54.2
click at [63, 274] on span "Debtor Addresses" at bounding box center [80, 276] width 65 height 10
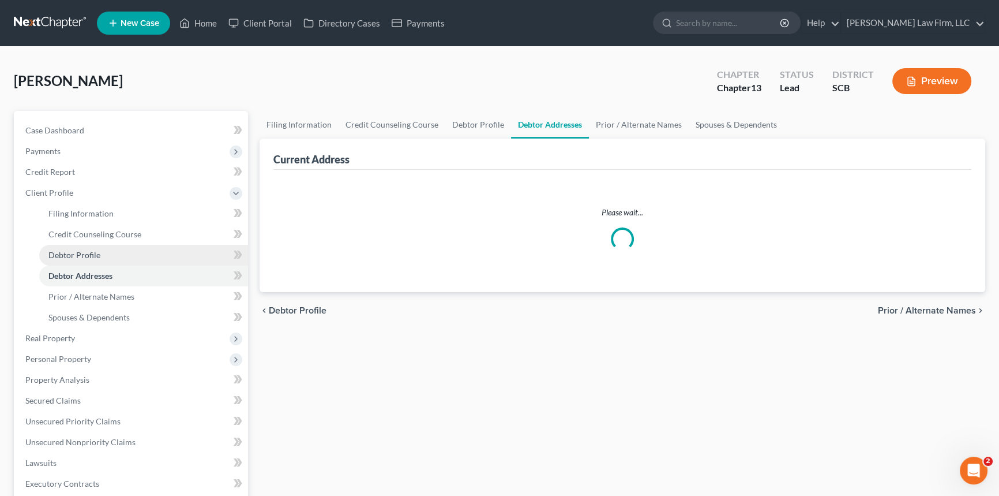
select select "0"
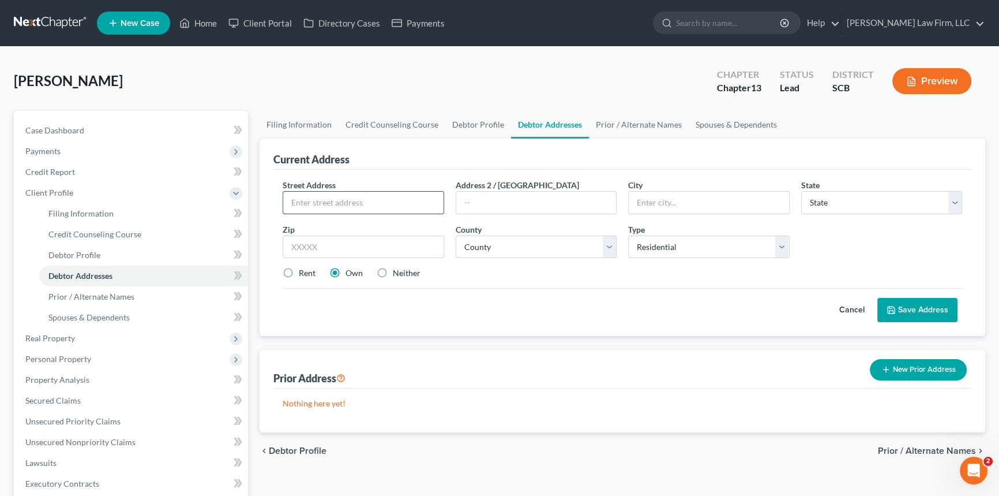
click at [306, 199] on input "text" at bounding box center [363, 203] width 160 height 22
click at [641, 196] on input "text" at bounding box center [709, 203] width 160 height 22
click at [312, 201] on input "[STREET_ADDRESS]" at bounding box center [363, 203] width 160 height 22
type input "[STREET_ADDRESS]"
click at [646, 201] on input "text" at bounding box center [709, 203] width 160 height 22
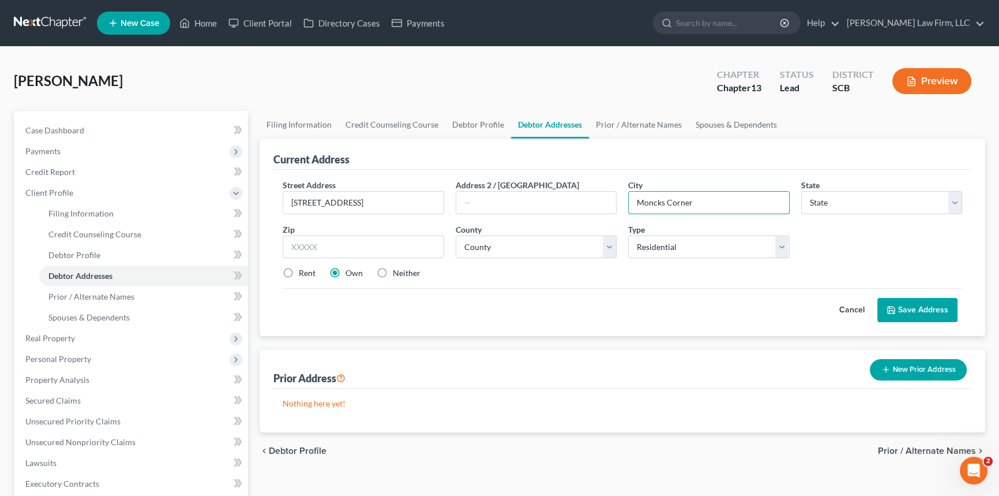
type input "Moncks Corner"
select select "42"
click at [332, 242] on input "text" at bounding box center [364, 246] width 162 height 23
type input "29461"
click at [492, 240] on select "County [GEOGRAPHIC_DATA] [GEOGRAPHIC_DATA] [GEOGRAPHIC_DATA] [GEOGRAPHIC_DATA] …" at bounding box center [537, 246] width 162 height 23
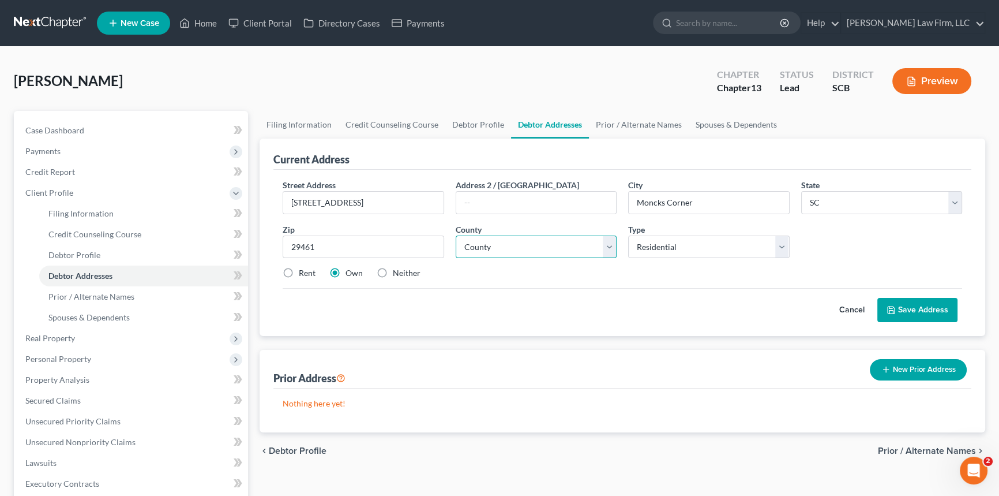
select select "7"
click at [456, 235] on select "County [GEOGRAPHIC_DATA] [GEOGRAPHIC_DATA] [GEOGRAPHIC_DATA] [GEOGRAPHIC_DATA] …" at bounding box center [537, 246] width 162 height 23
click at [924, 299] on button "Save Address" at bounding box center [918, 310] width 80 height 24
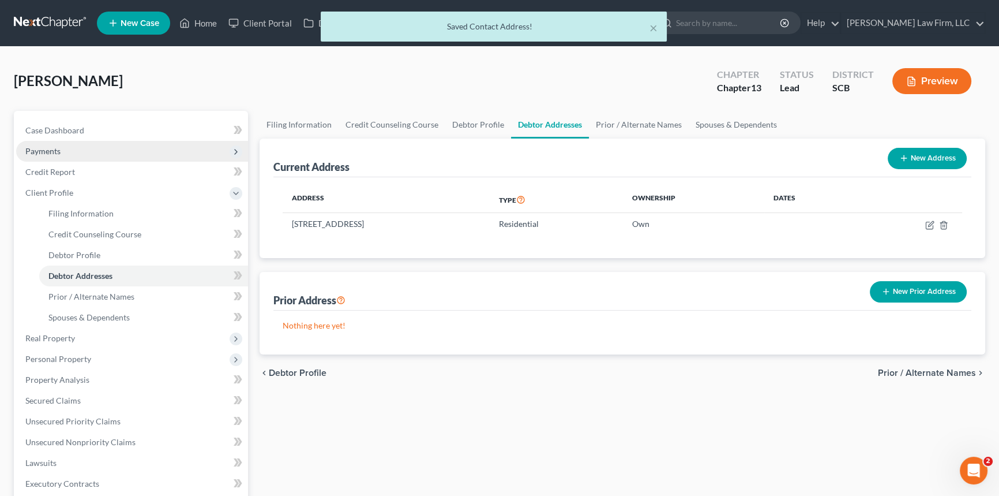
click at [38, 146] on span "Payments" at bounding box center [42, 151] width 35 height 10
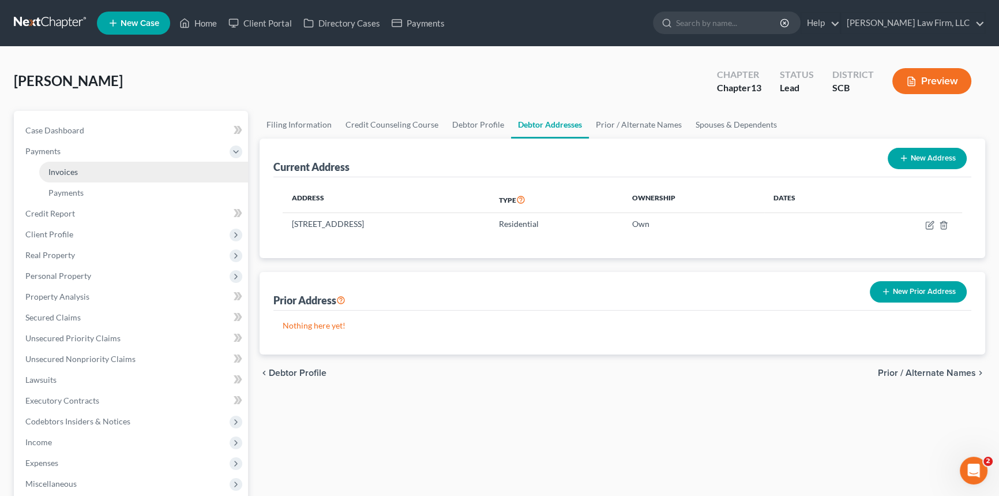
click at [67, 168] on span "Invoices" at bounding box center [62, 172] width 29 height 10
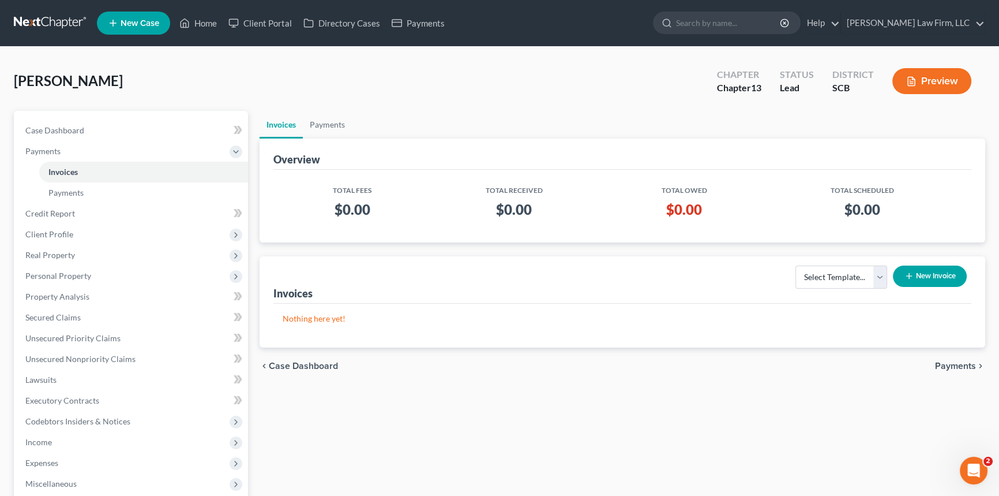
click at [939, 269] on button "New Invoice" at bounding box center [930, 275] width 74 height 21
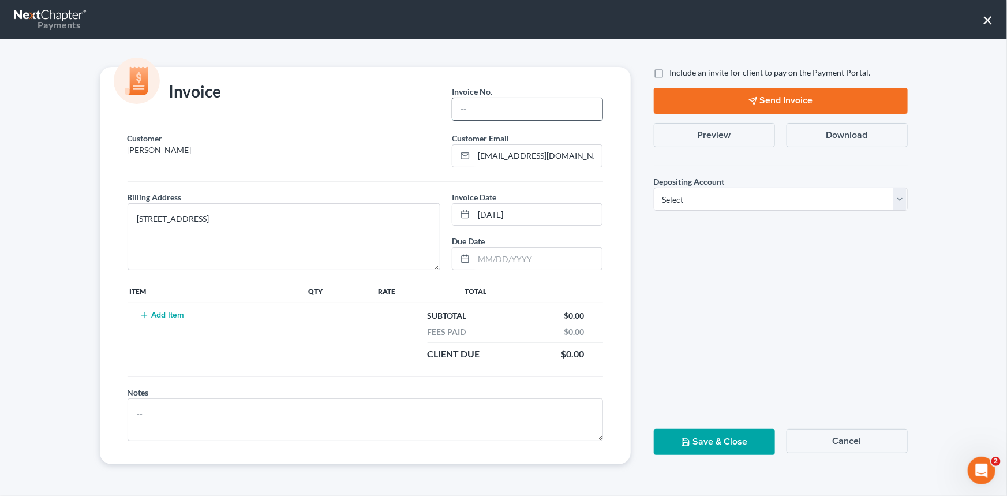
click at [479, 104] on input "text" at bounding box center [526, 109] width 149 height 22
type input "25-233chs"
click at [156, 314] on button "Add Item" at bounding box center [162, 314] width 51 height 9
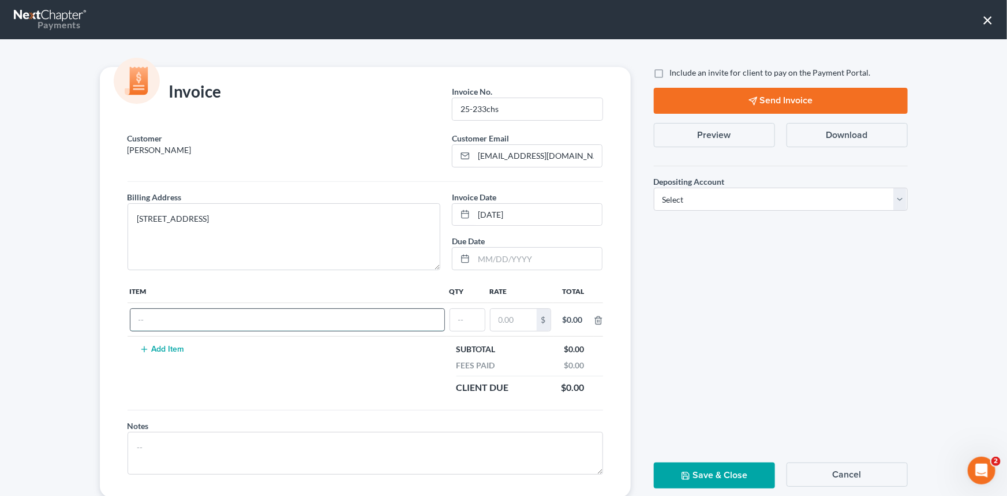
click at [155, 317] on input "text" at bounding box center [287, 320] width 314 height 22
type input "chapter 13 fees"
type input "1"
type input "1,800.00"
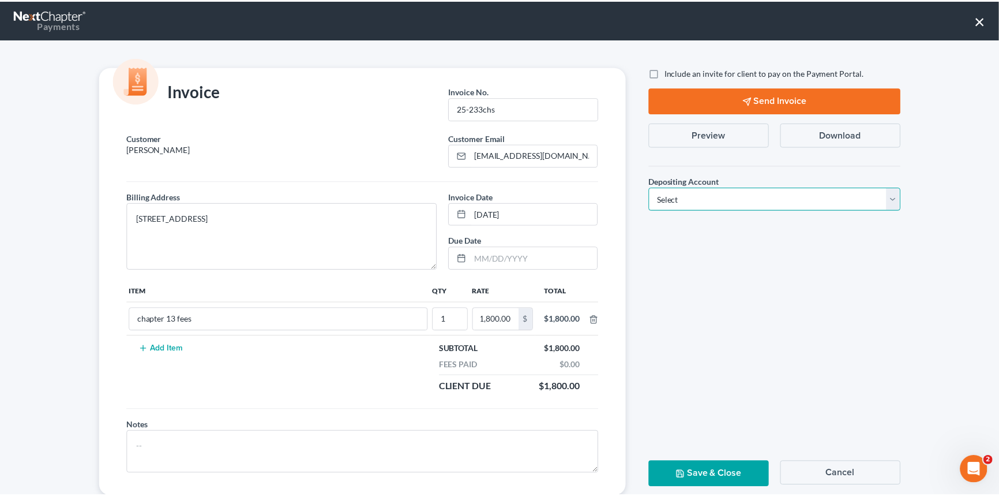
scroll to position [0, 0]
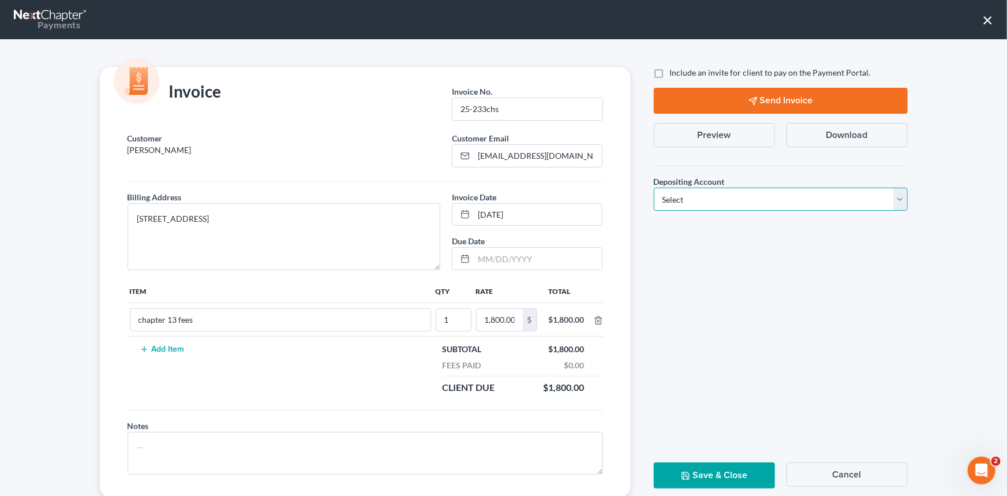
click at [900, 197] on select "Select Operation Trust" at bounding box center [781, 199] width 254 height 23
select select "1"
click at [654, 188] on select "Select Operation Trust" at bounding box center [781, 199] width 254 height 23
click at [710, 473] on button "Save & Close" at bounding box center [714, 475] width 121 height 26
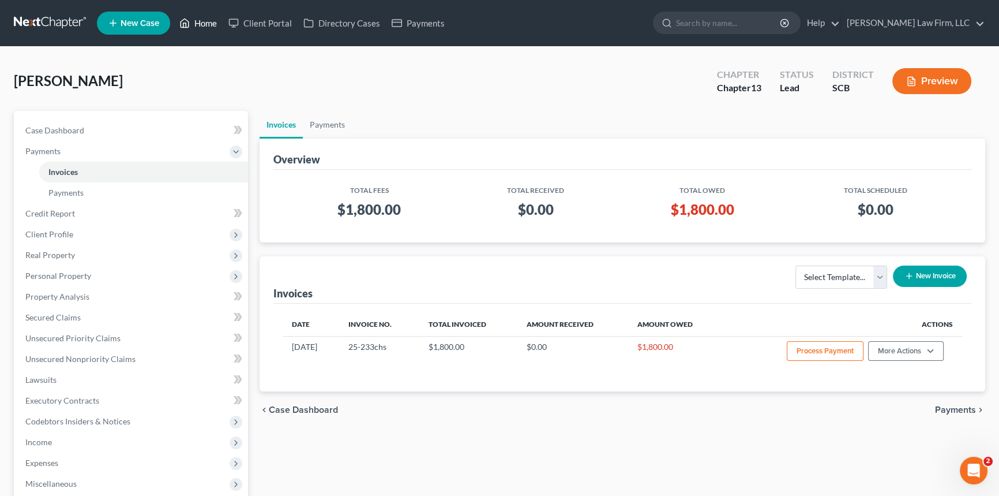
click at [201, 24] on link "Home" at bounding box center [198, 23] width 49 height 21
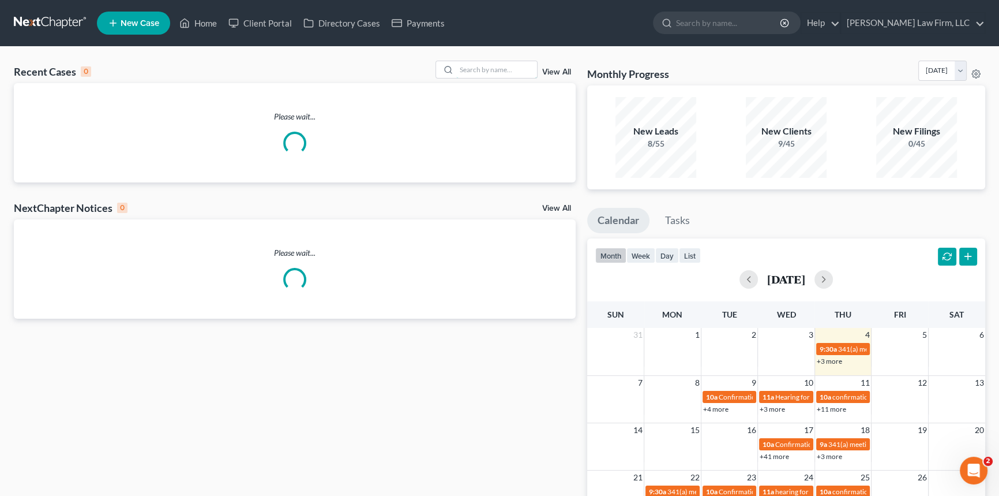
drag, startPoint x: 463, startPoint y: 69, endPoint x: 465, endPoint y: 84, distance: 15.1
click at [467, 78] on div at bounding box center [487, 70] width 103 height 18
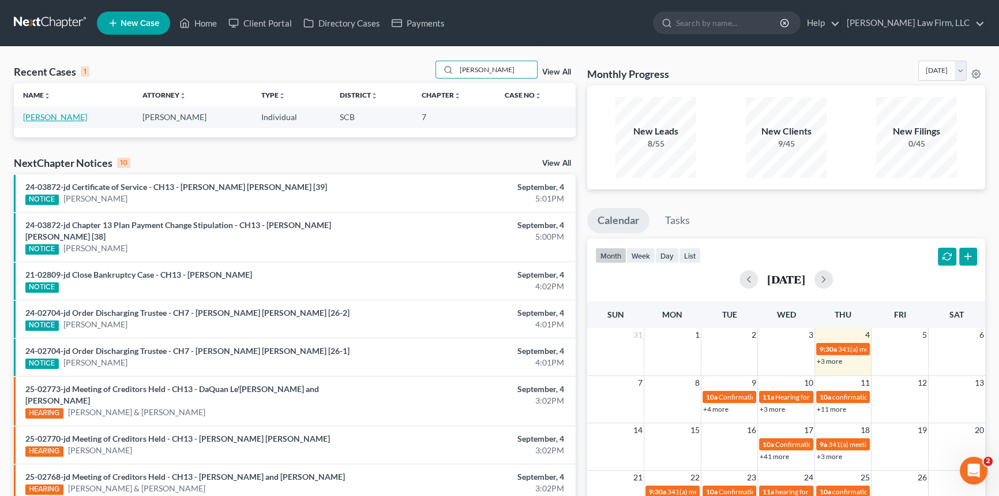
type input "[PERSON_NAME]"
click at [57, 113] on link "[PERSON_NAME]" at bounding box center [55, 117] width 64 height 10
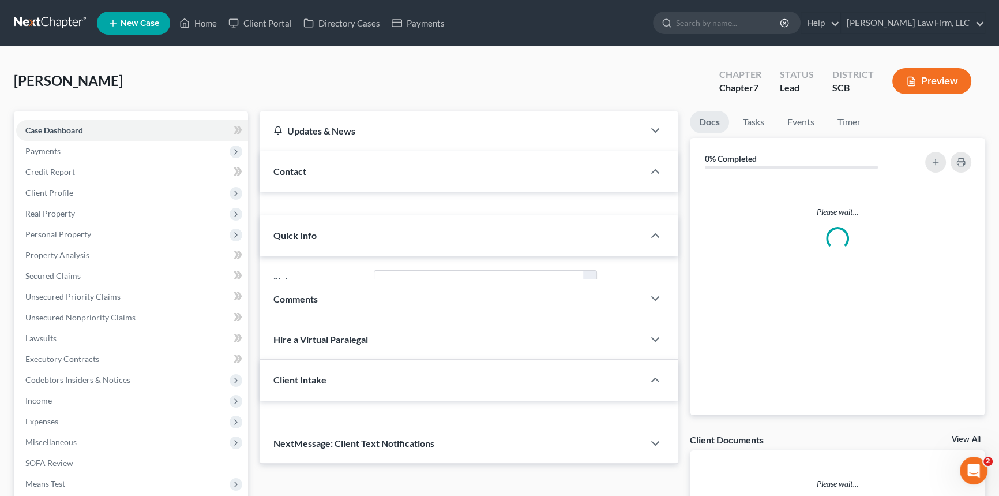
select select "0"
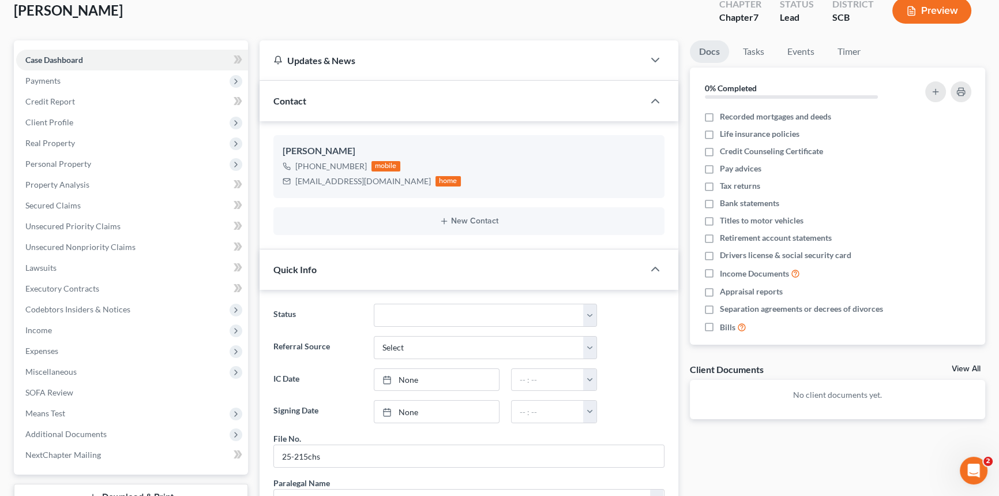
scroll to position [52, 0]
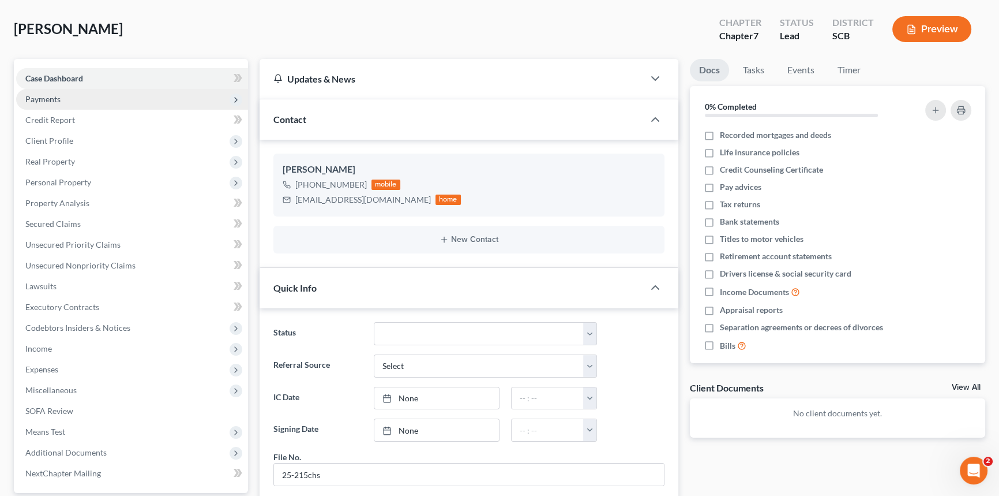
click at [46, 92] on span "Payments" at bounding box center [132, 99] width 232 height 21
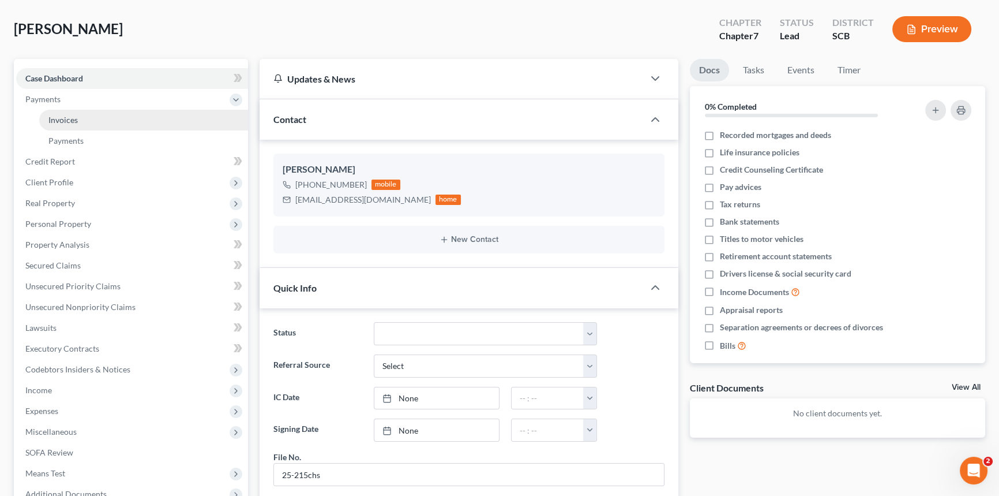
click at [60, 117] on span "Invoices" at bounding box center [62, 120] width 29 height 10
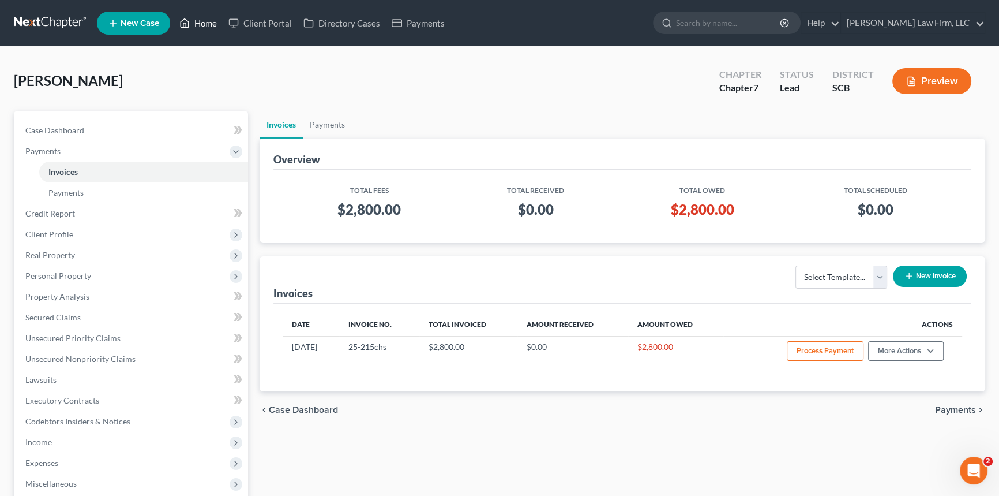
click at [213, 24] on link "Home" at bounding box center [198, 23] width 49 height 21
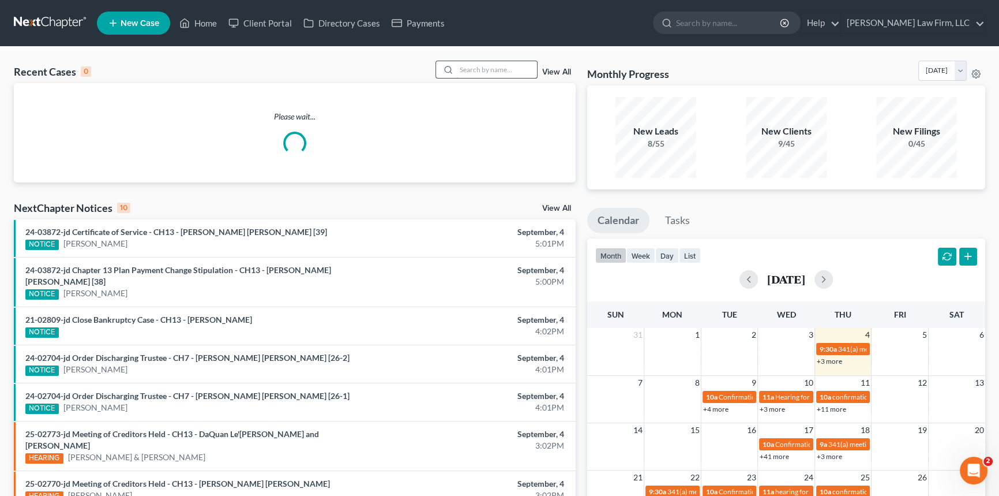
click at [475, 65] on input "search" at bounding box center [496, 69] width 81 height 17
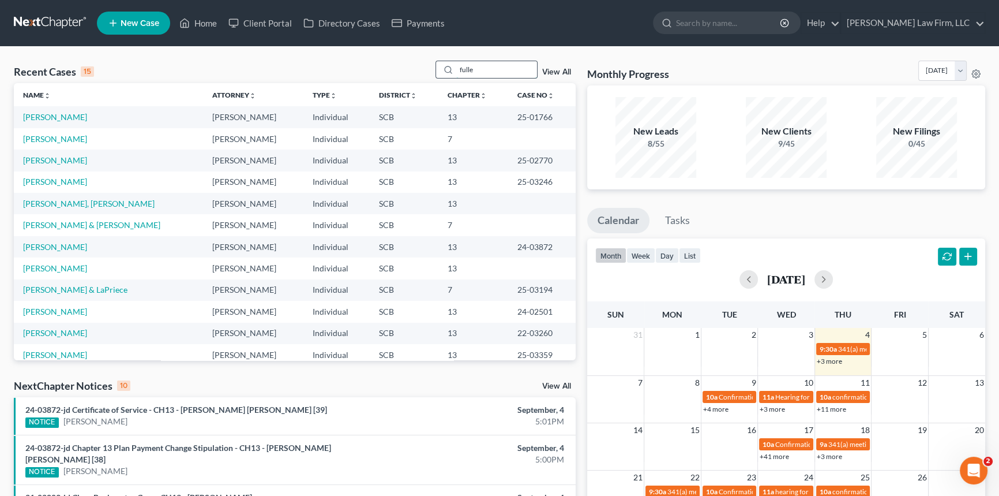
type input "[PERSON_NAME]"
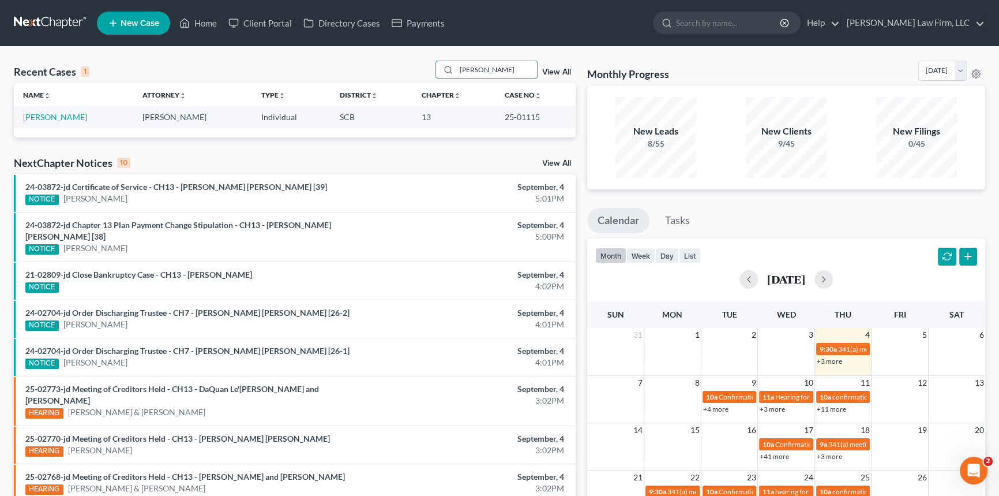
drag, startPoint x: 474, startPoint y: 62, endPoint x: 450, endPoint y: 58, distance: 25.1
click at [452, 59] on div "Recent Cases 1 [PERSON_NAME] View All Name unfold_more expand_more expand_less …" at bounding box center [499, 346] width 999 height 599
type input "[PERSON_NAME]"
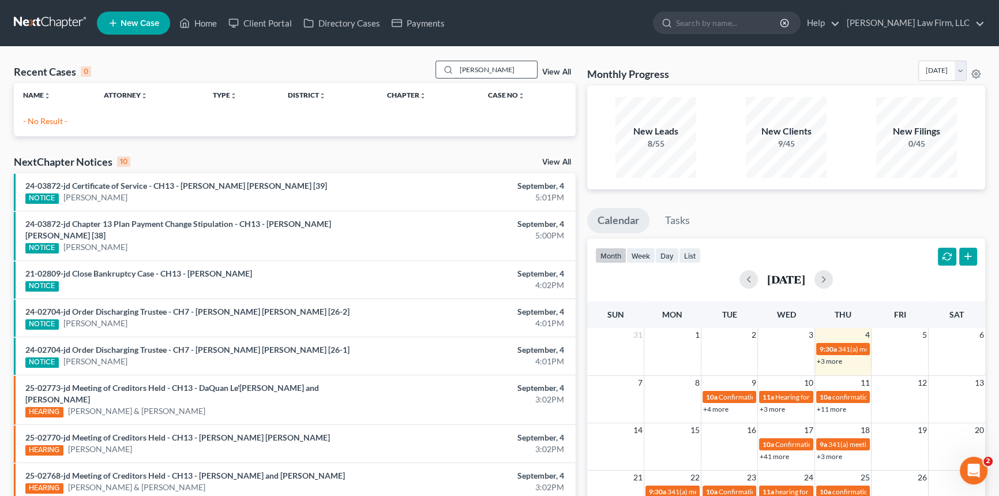
drag, startPoint x: 479, startPoint y: 72, endPoint x: 436, endPoint y: 76, distance: 42.8
click at [436, 76] on div "[PERSON_NAME]" at bounding box center [487, 70] width 103 height 18
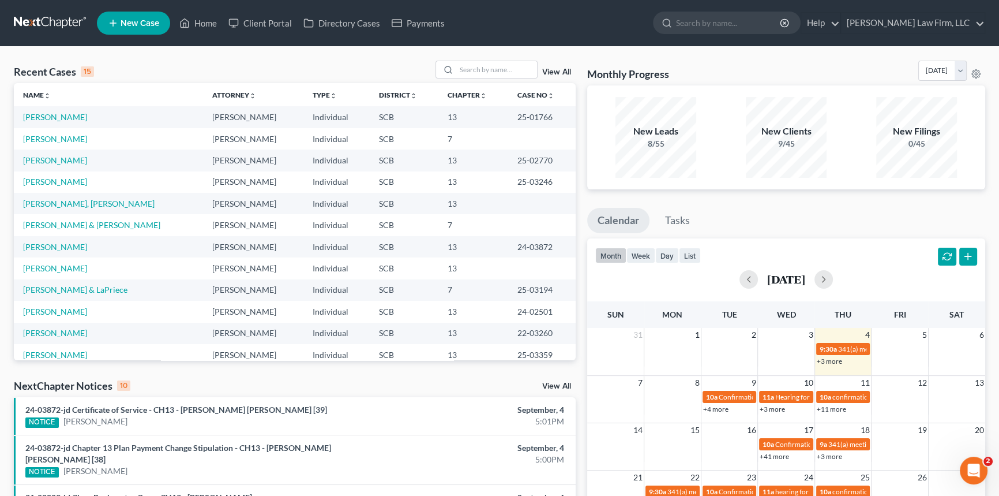
click at [470, 59] on div "Recent Cases 15 View All Name unfold_more expand_more expand_less Attorney unfo…" at bounding box center [499, 445] width 999 height 797
click at [463, 69] on input "search" at bounding box center [496, 69] width 81 height 17
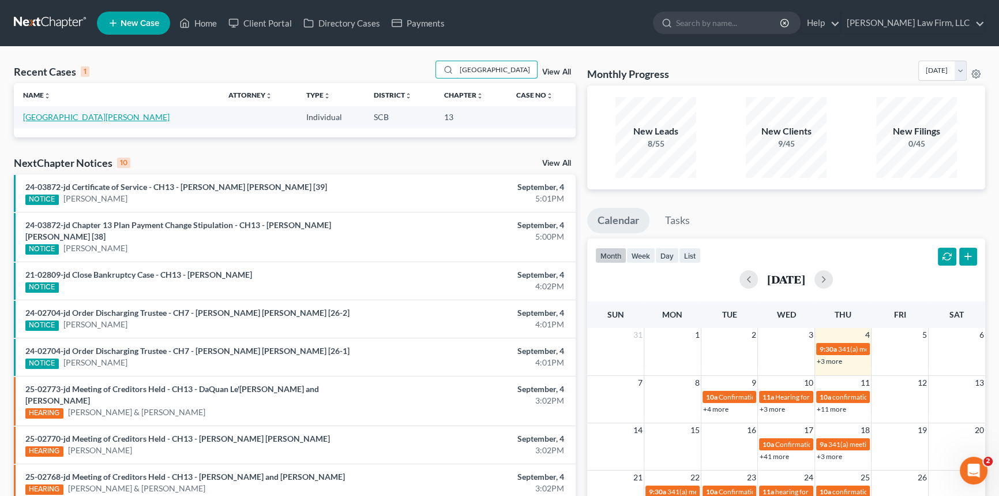
type input "[GEOGRAPHIC_DATA]"
click at [74, 118] on link "[GEOGRAPHIC_DATA][PERSON_NAME]" at bounding box center [96, 117] width 147 height 10
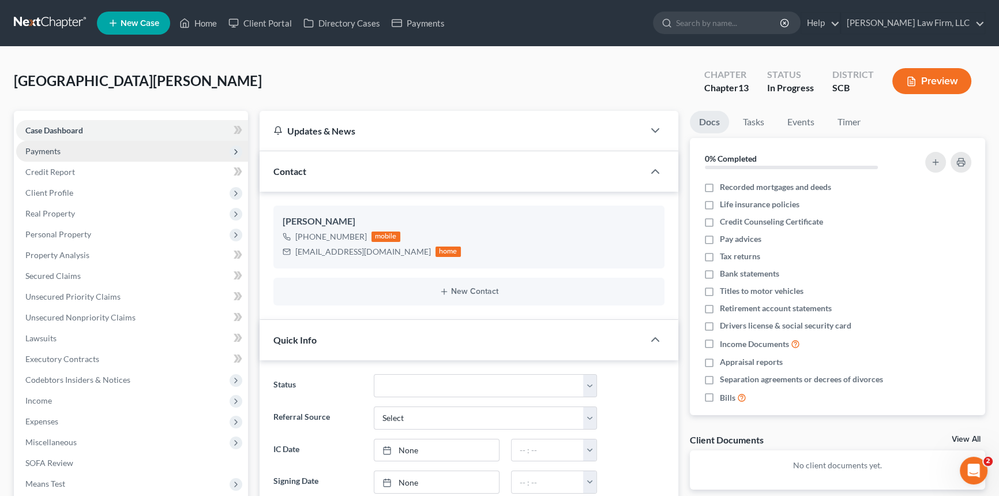
click at [47, 147] on span "Payments" at bounding box center [42, 151] width 35 height 10
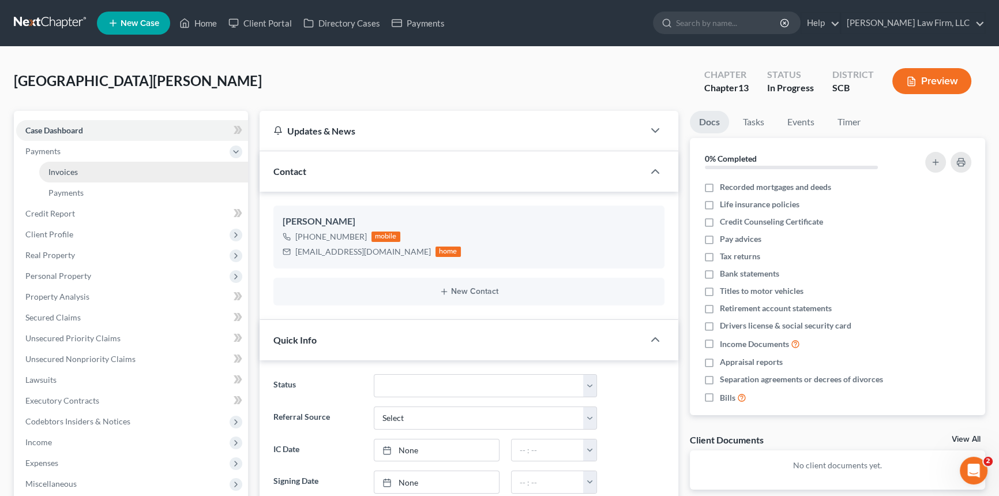
click at [61, 167] on span "Invoices" at bounding box center [62, 172] width 29 height 10
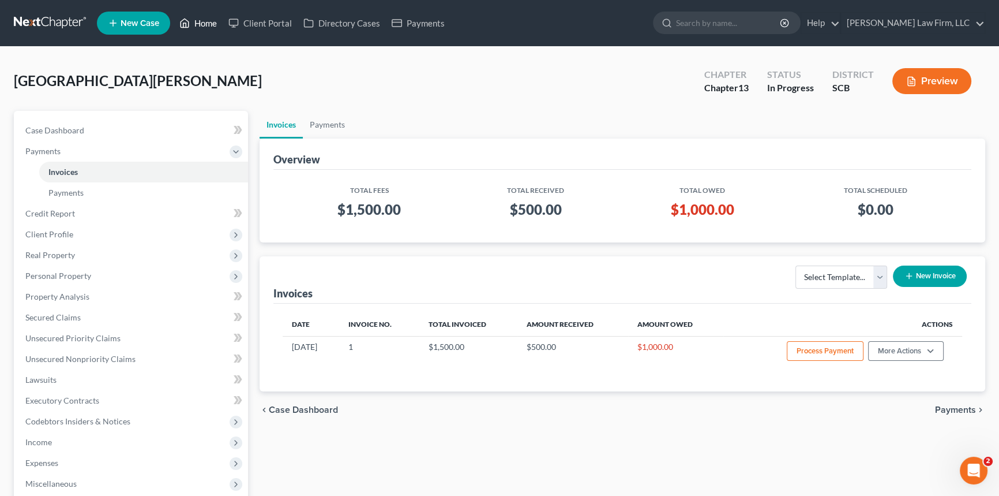
click at [204, 16] on link "Home" at bounding box center [198, 23] width 49 height 21
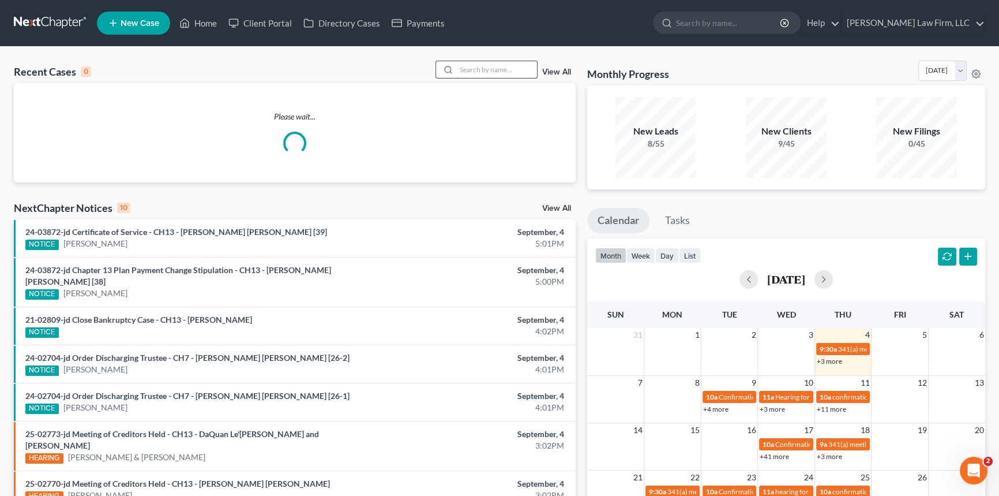
click at [462, 66] on input "search" at bounding box center [496, 69] width 81 height 17
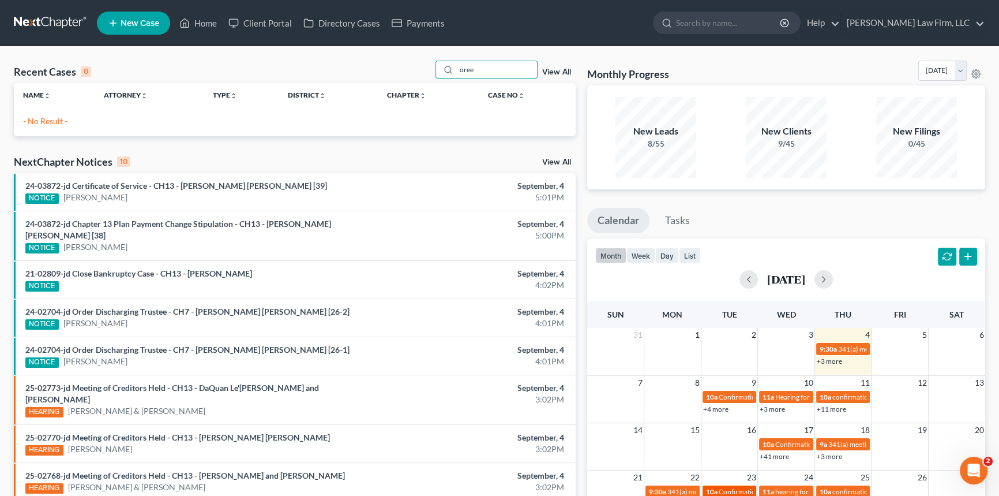
type input "oree"
drag, startPoint x: 477, startPoint y: 70, endPoint x: 429, endPoint y: 82, distance: 50.0
click at [430, 81] on div "Recent Cases 0 oree View All" at bounding box center [295, 72] width 562 height 23
